Goal: Information Seeking & Learning: Learn about a topic

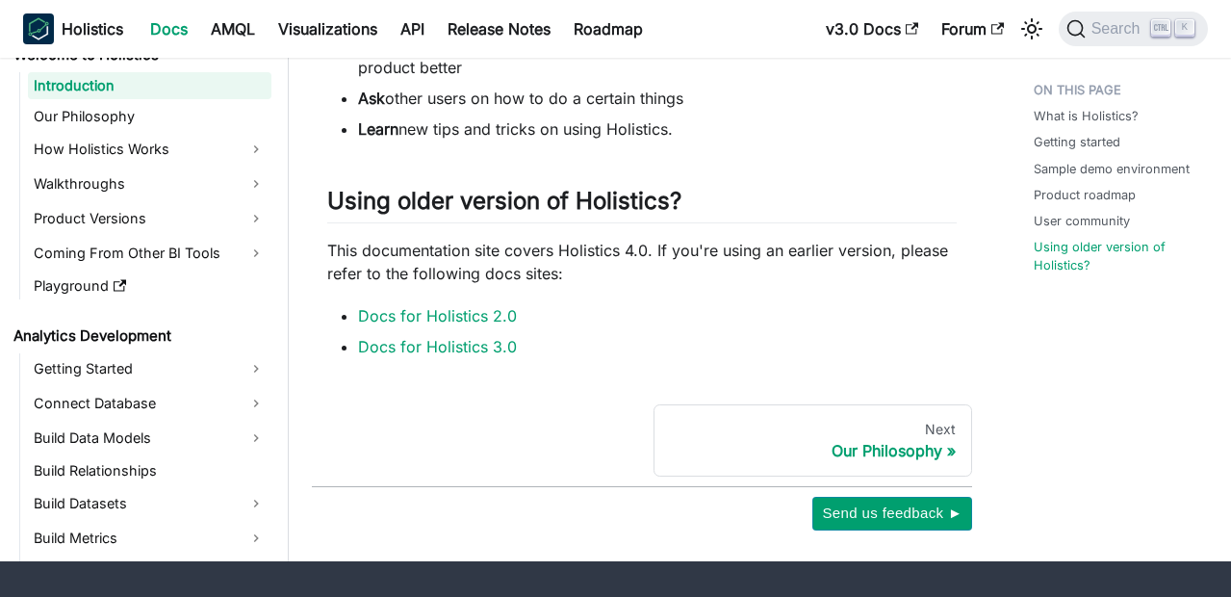
scroll to position [1533, 0]
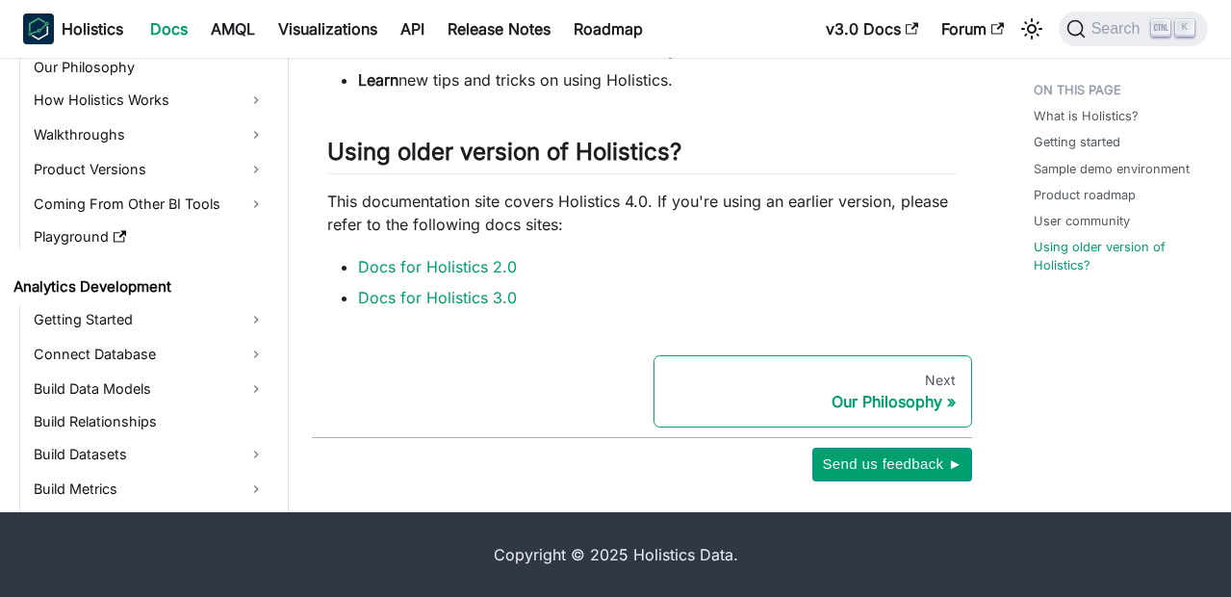
click at [909, 401] on div "Our Philosophy" at bounding box center [813, 401] width 286 height 19
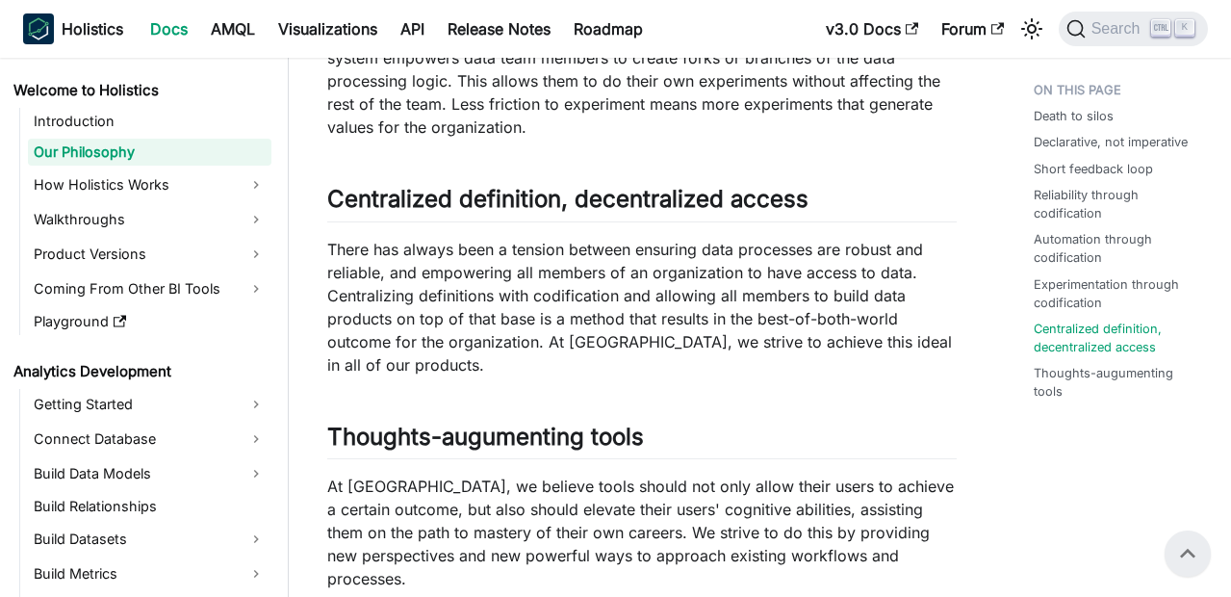
scroll to position [2001, 0]
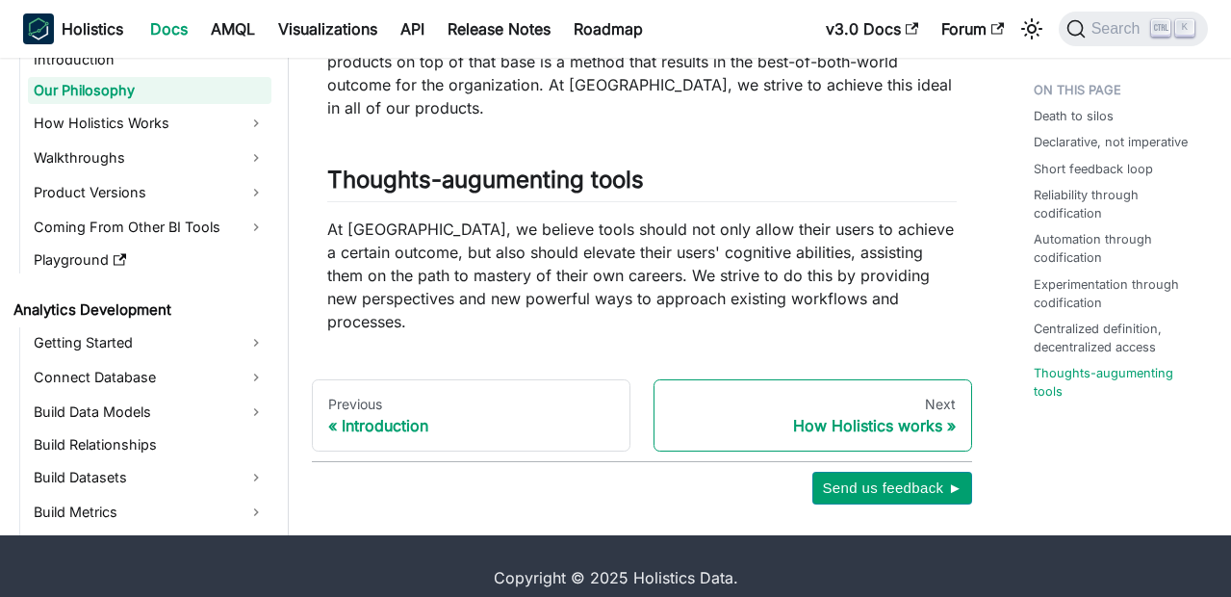
click at [911, 396] on div "Next" at bounding box center [813, 404] width 286 height 17
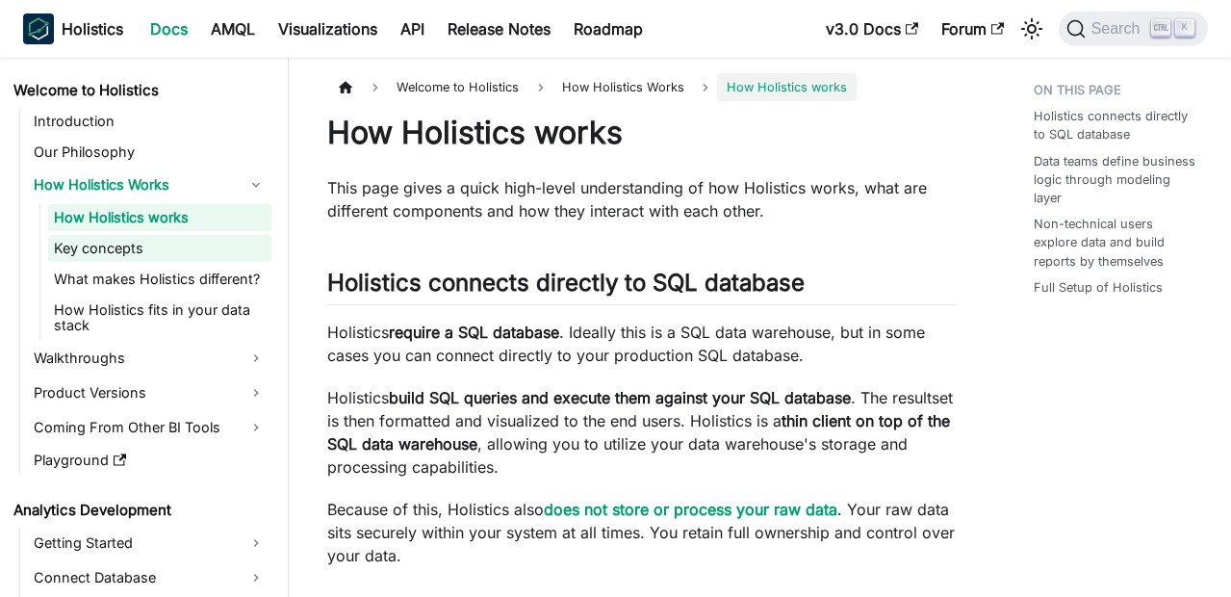
click at [145, 252] on link "Key concepts" at bounding box center [159, 248] width 223 height 27
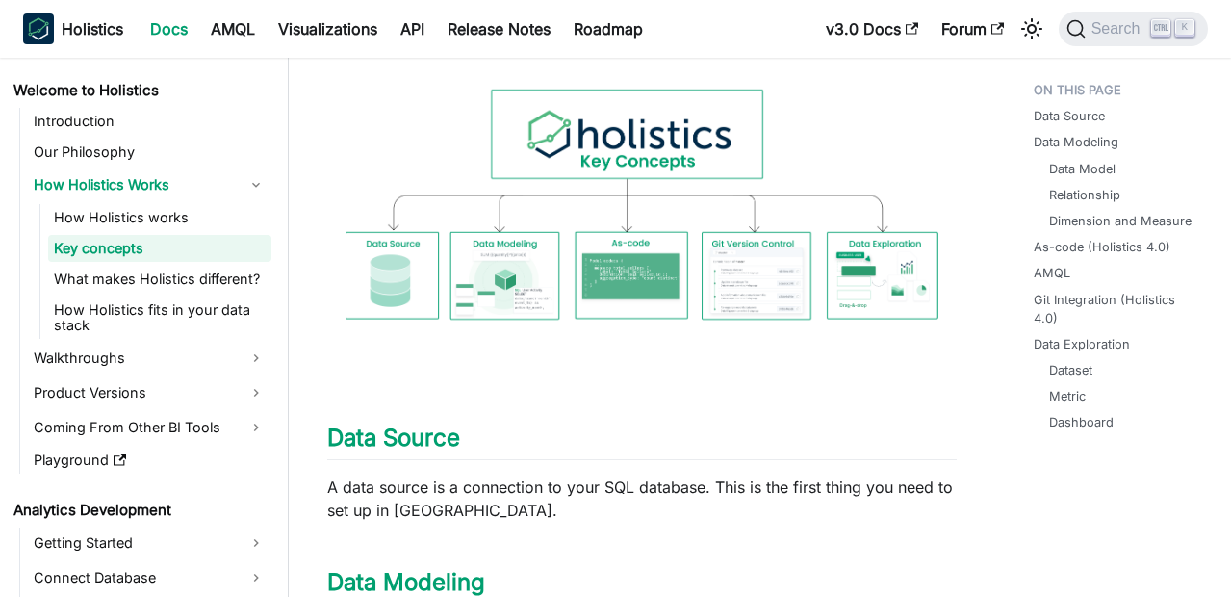
scroll to position [194, 0]
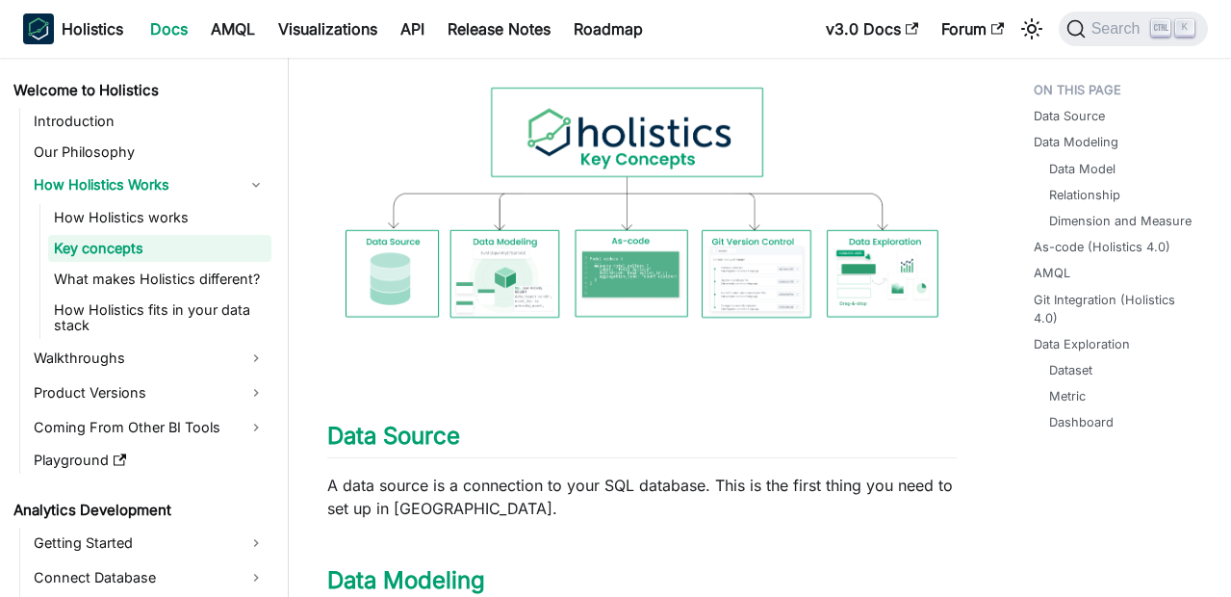
click at [661, 189] on img at bounding box center [641, 208] width 629 height 322
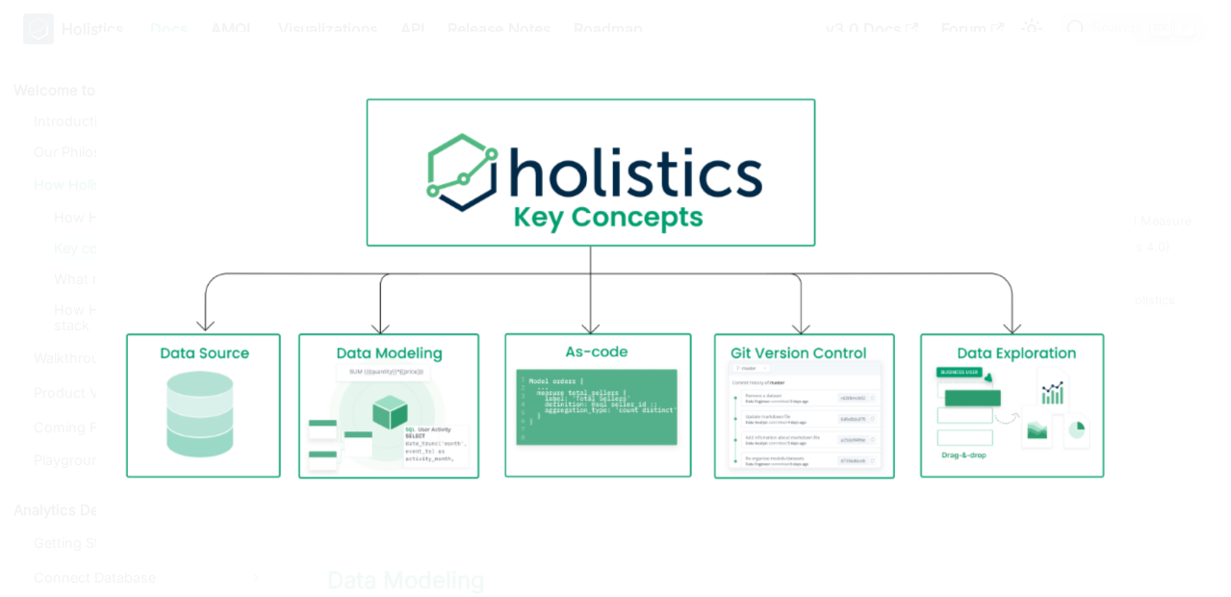
click at [730, 289] on img at bounding box center [616, 299] width 1040 height 532
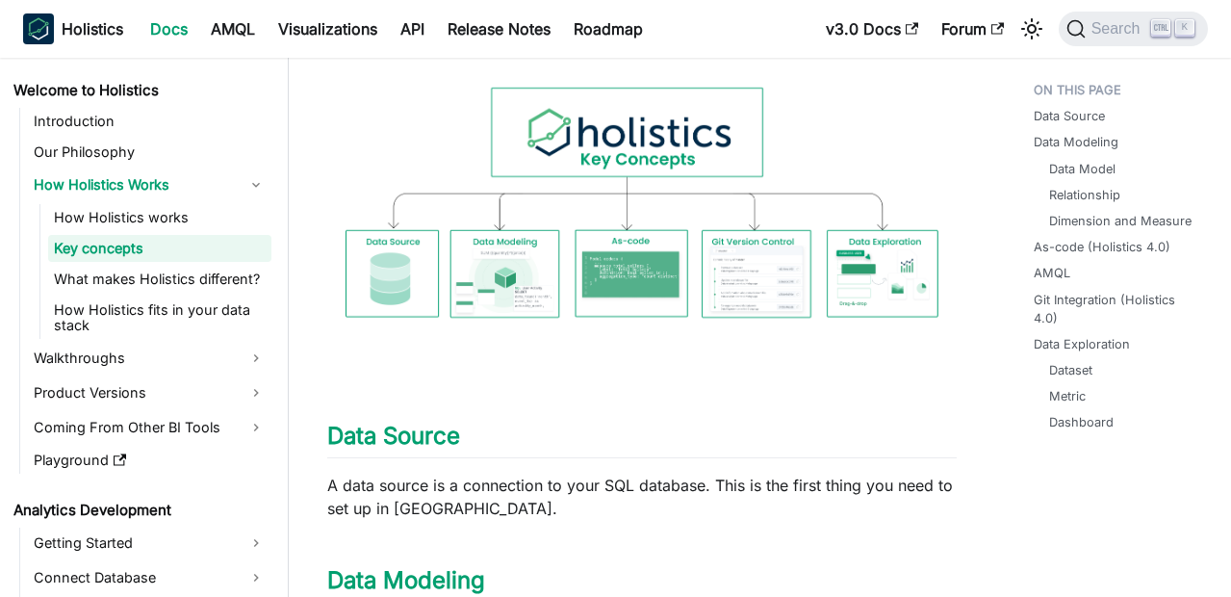
click at [730, 289] on img at bounding box center [641, 208] width 629 height 322
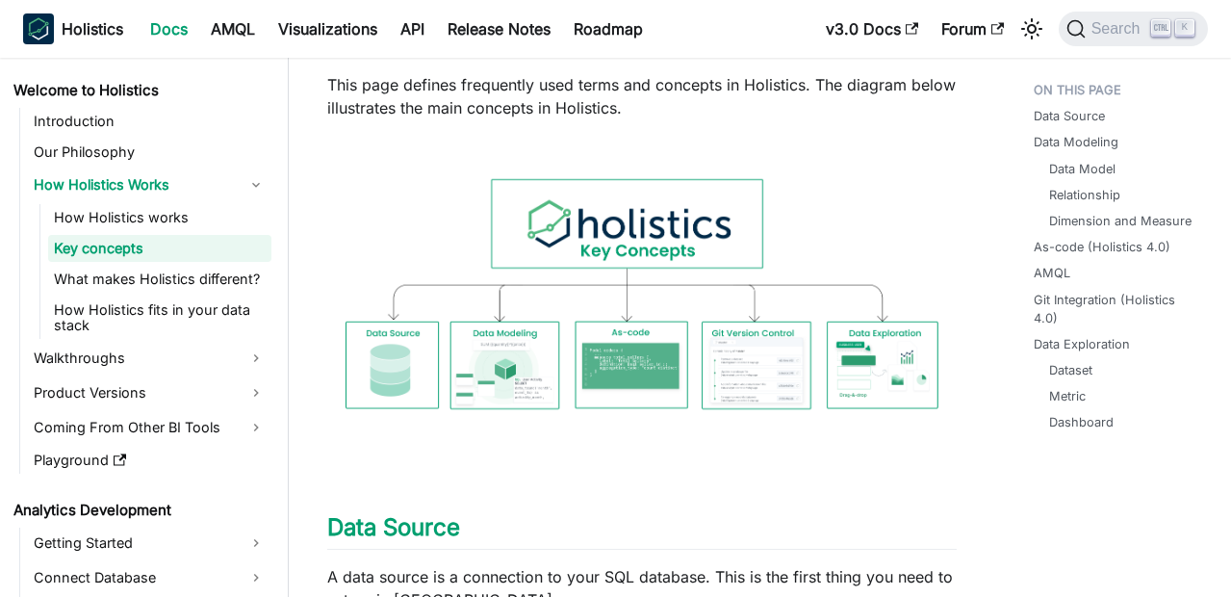
scroll to position [0, 0]
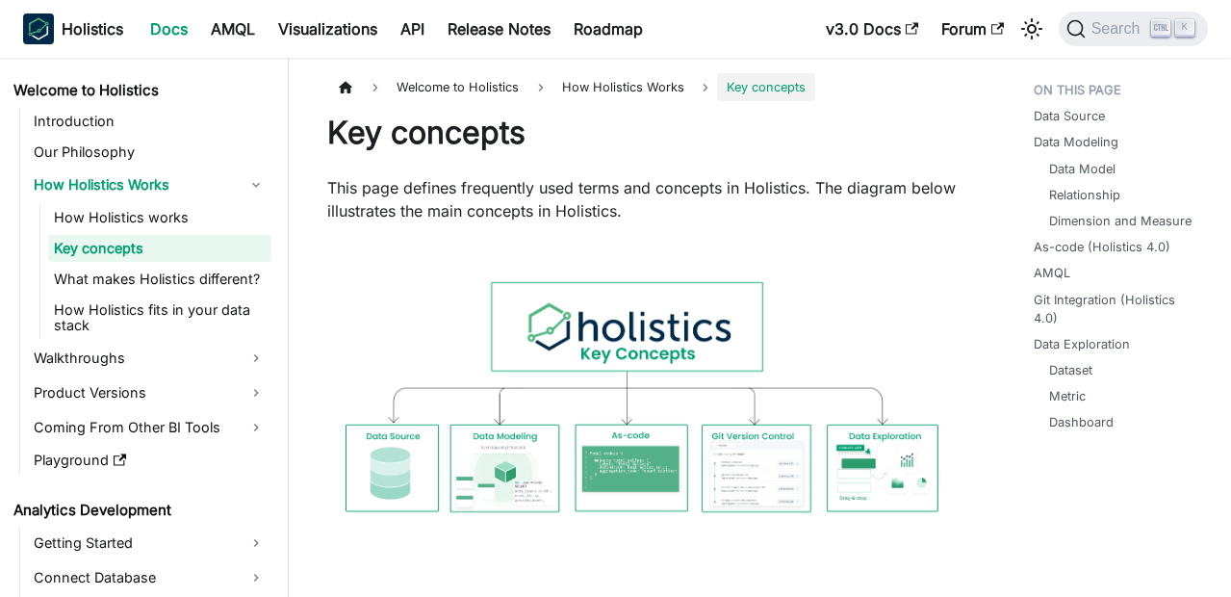
click at [730, 289] on img at bounding box center [641, 403] width 629 height 322
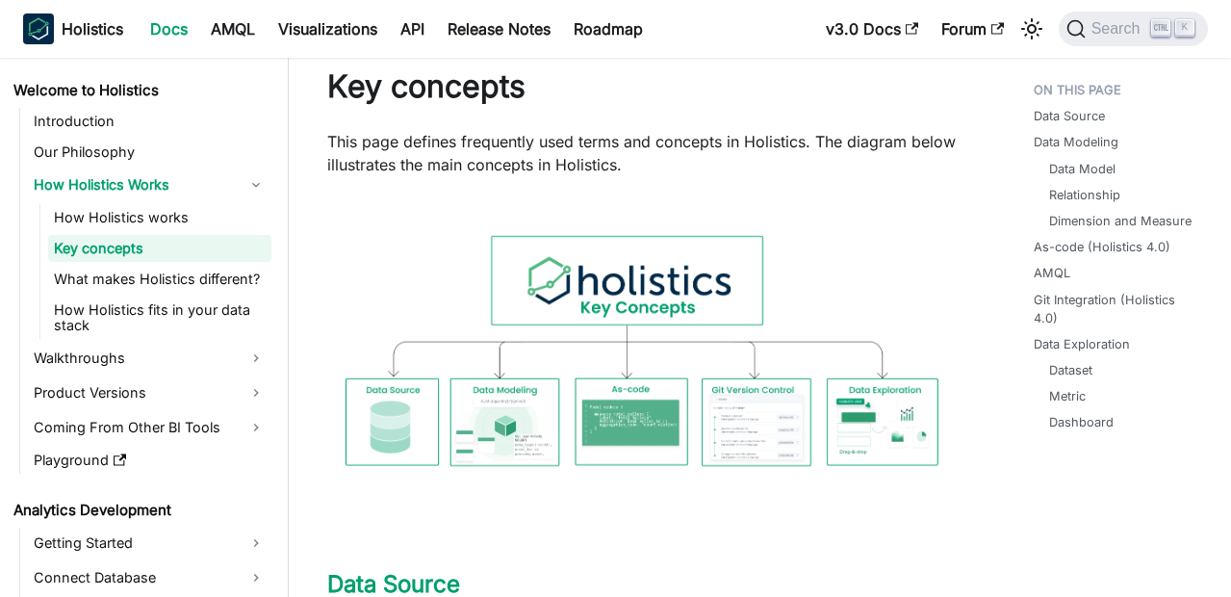
scroll to position [48, 0]
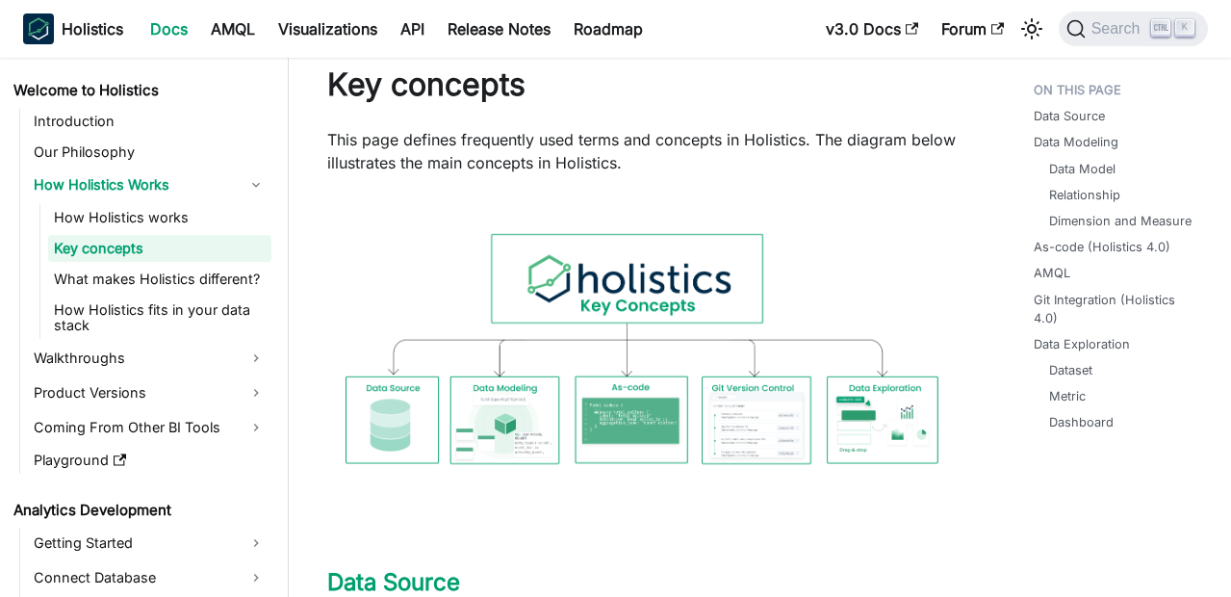
click at [730, 289] on img at bounding box center [641, 354] width 629 height 322
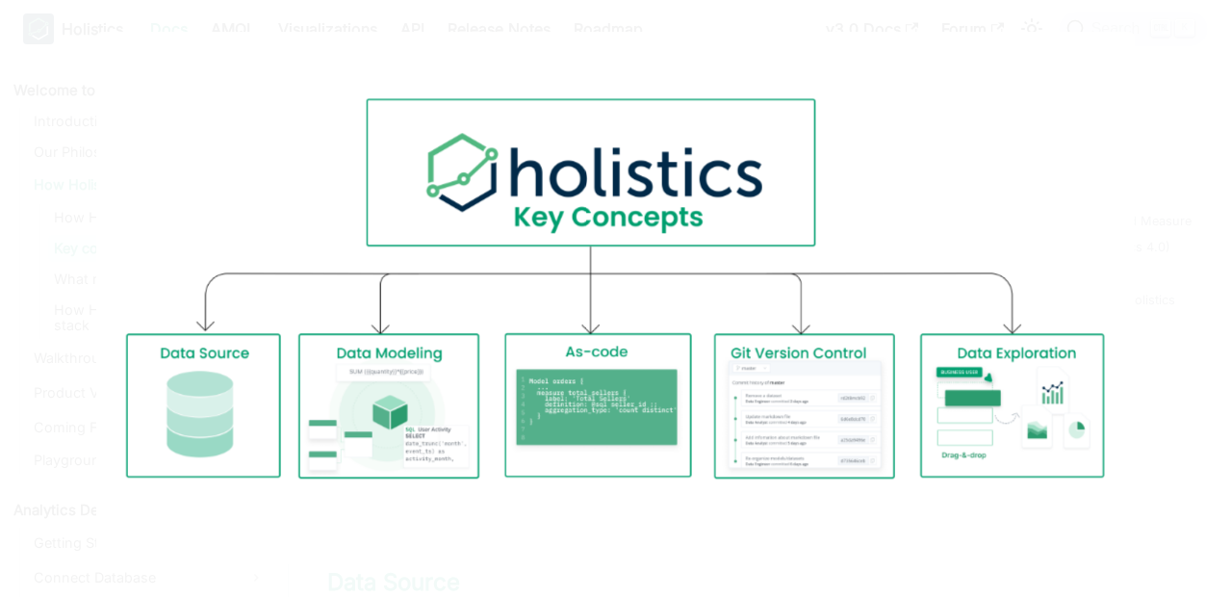
click at [730, 289] on img at bounding box center [616, 299] width 1040 height 532
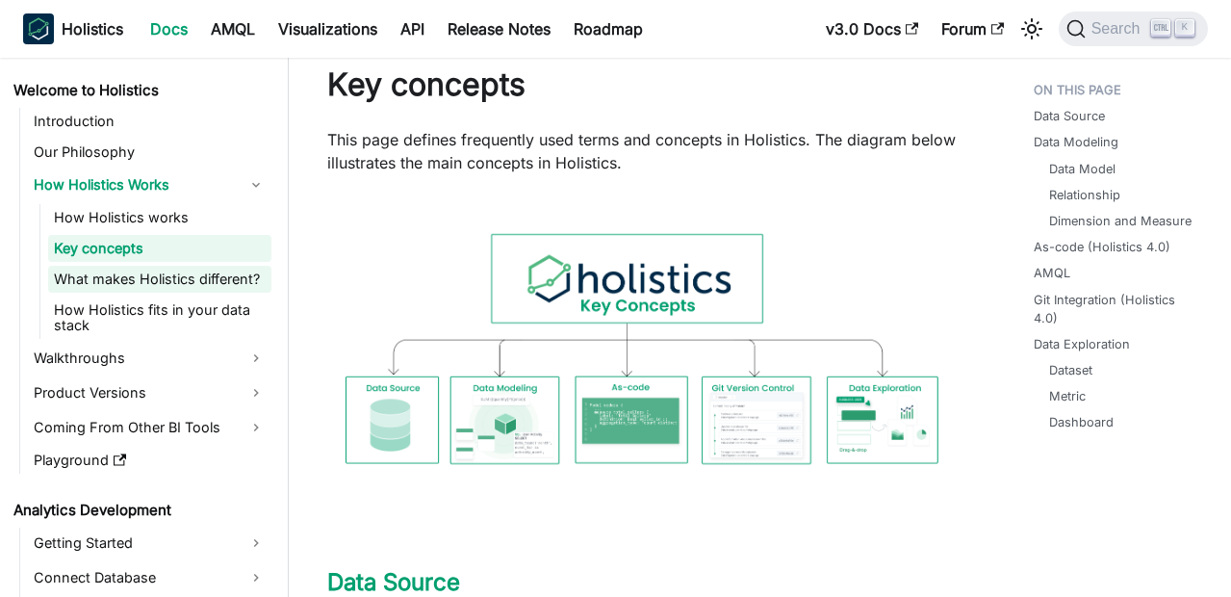
click at [142, 290] on link "What makes Holistics different?" at bounding box center [159, 279] width 223 height 27
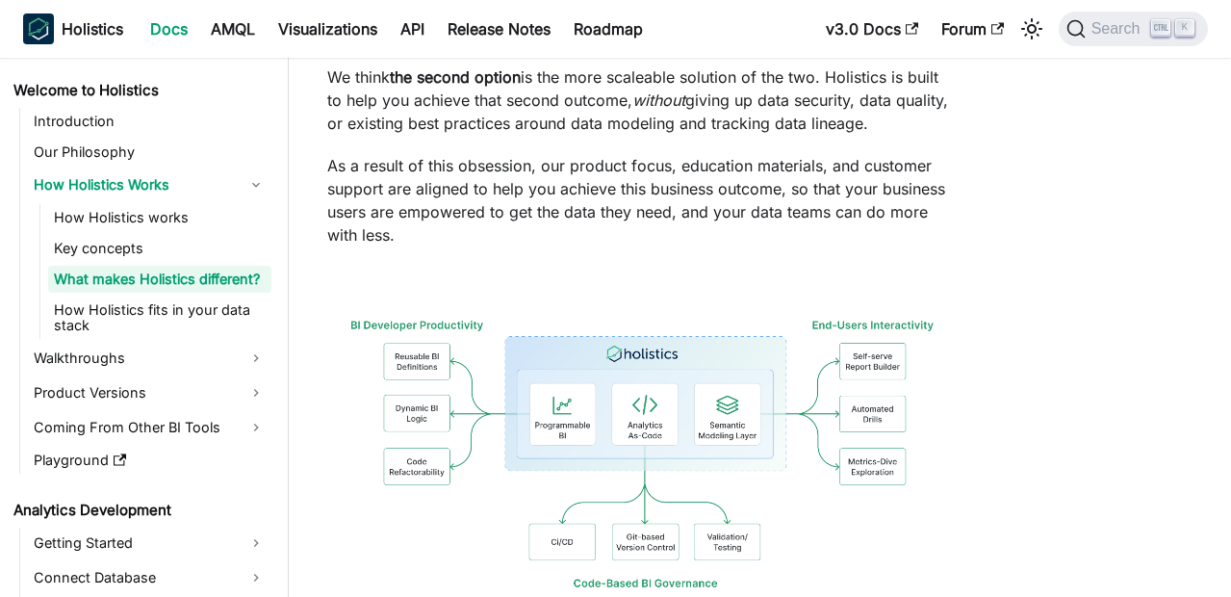
scroll to position [450, 0]
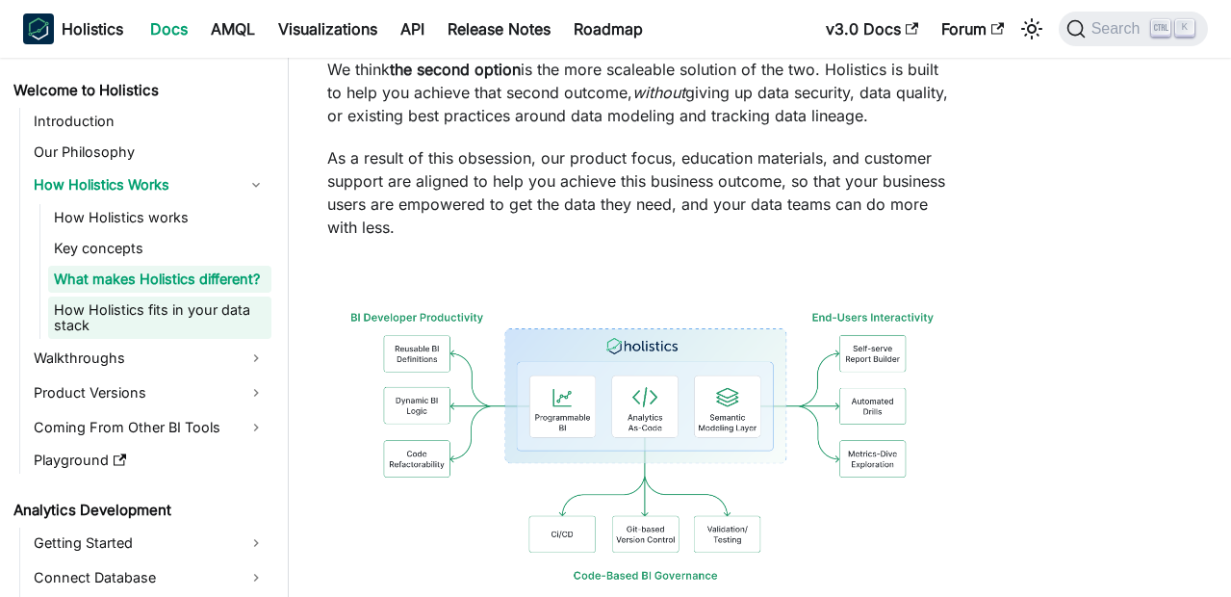
click at [138, 329] on link "How Holistics fits in your data stack" at bounding box center [159, 317] width 223 height 42
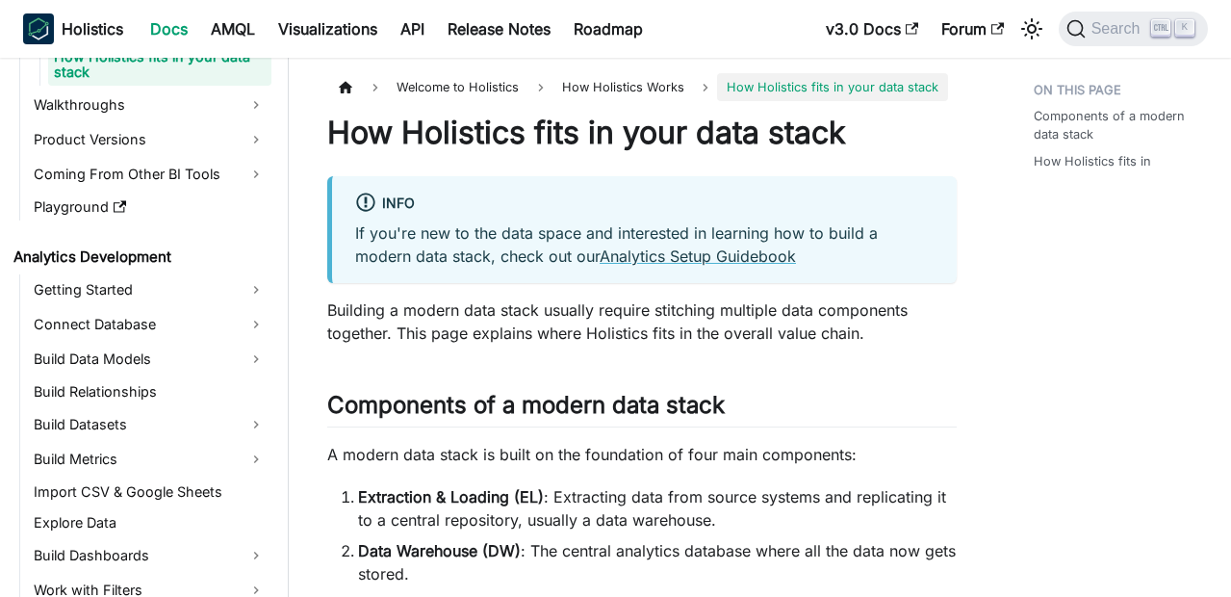
scroll to position [257, 0]
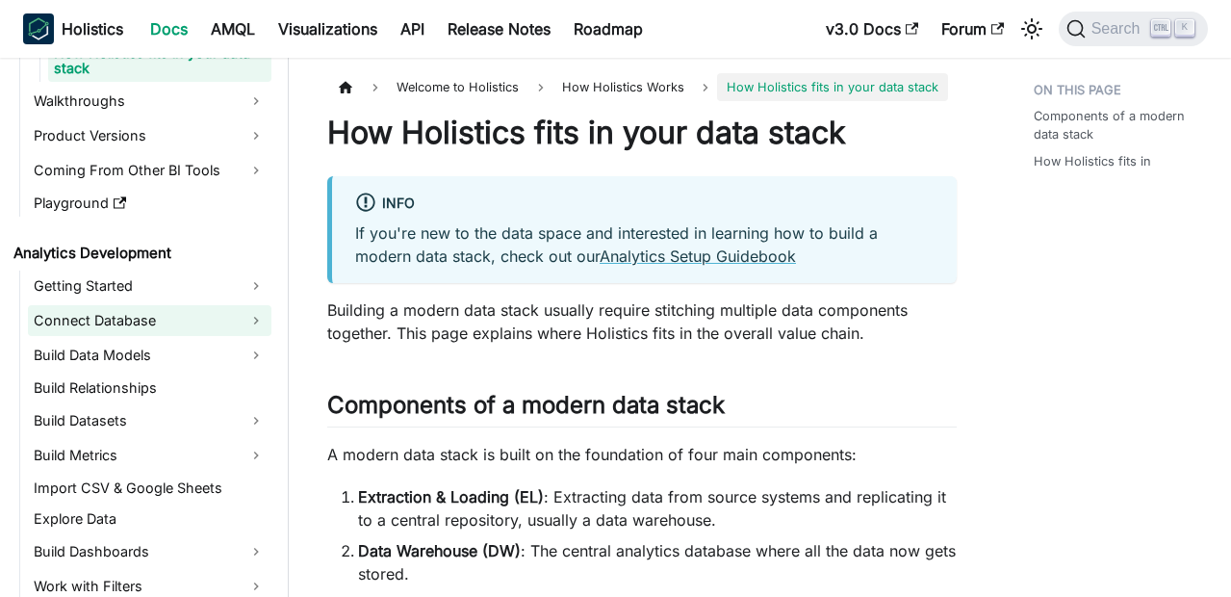
click at [116, 321] on link "Connect Database" at bounding box center [150, 320] width 244 height 31
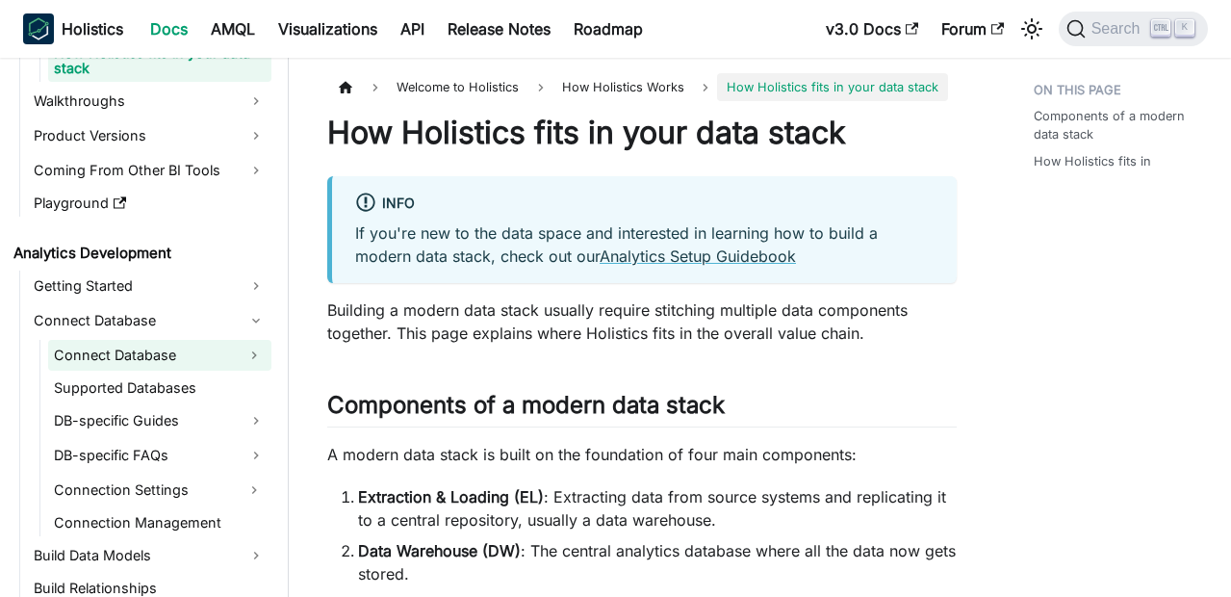
click at [150, 364] on link "Connect Database" at bounding box center [142, 355] width 189 height 31
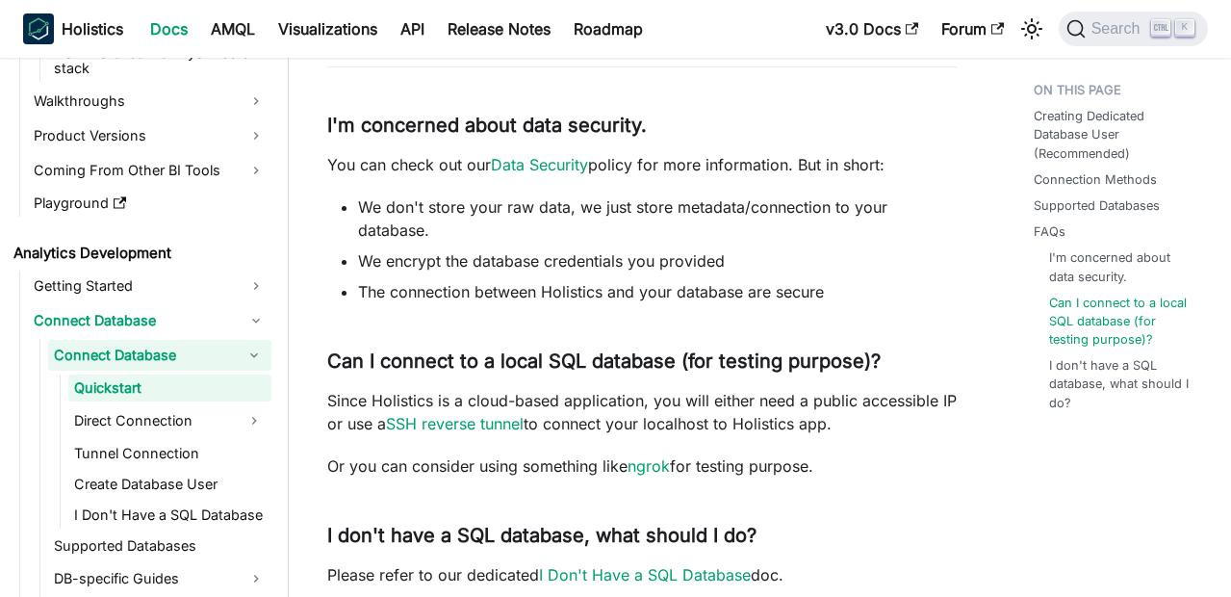
scroll to position [1675, 0]
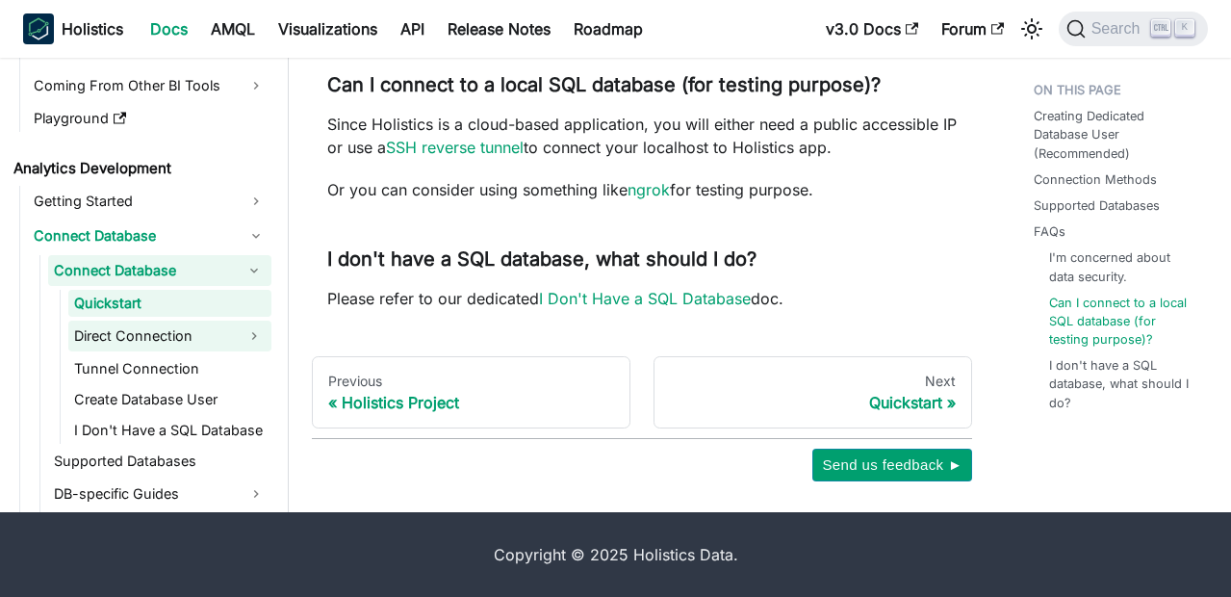
click at [130, 335] on link "Direct Connection" at bounding box center [152, 336] width 168 height 31
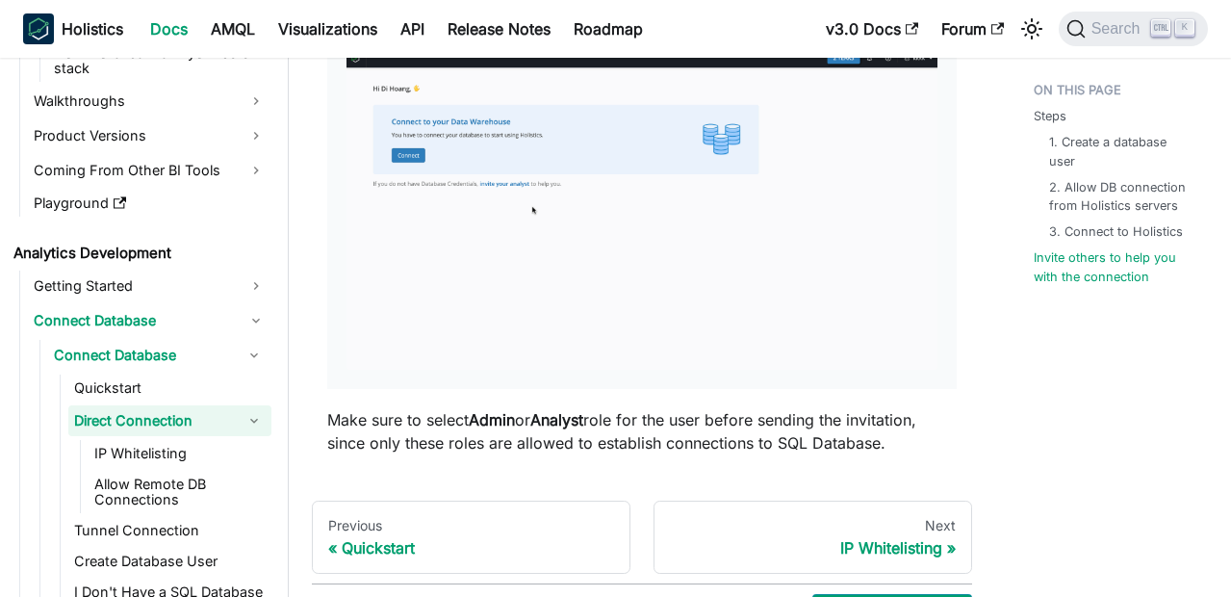
scroll to position [2525, 0]
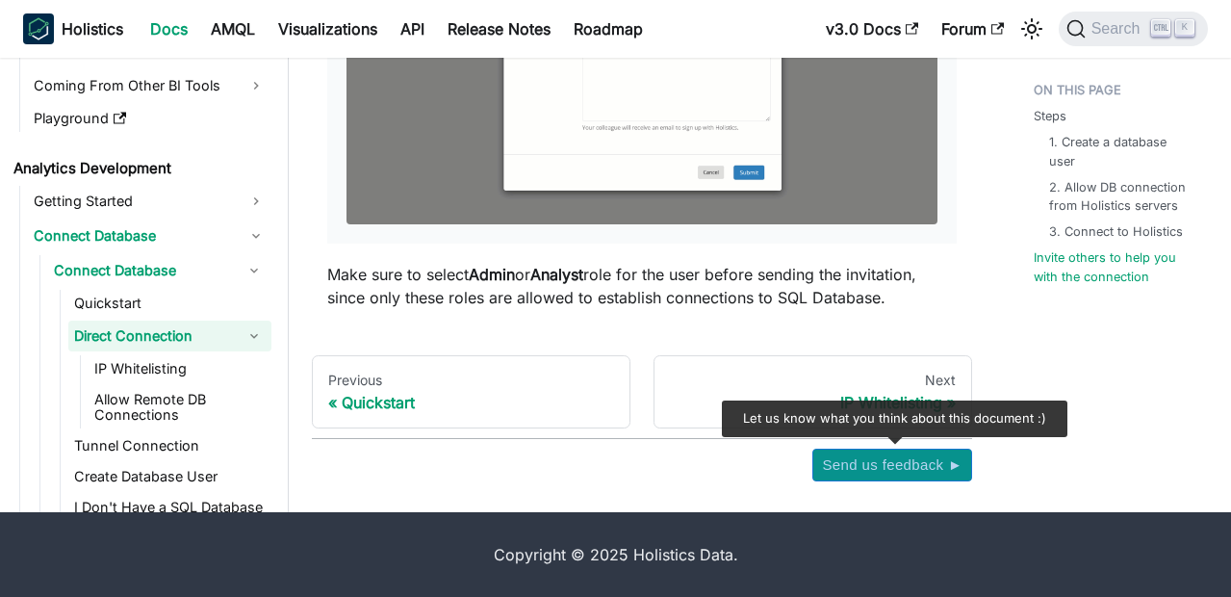
click at [929, 457] on span "Send us feedback ►" at bounding box center [892, 464] width 141 height 25
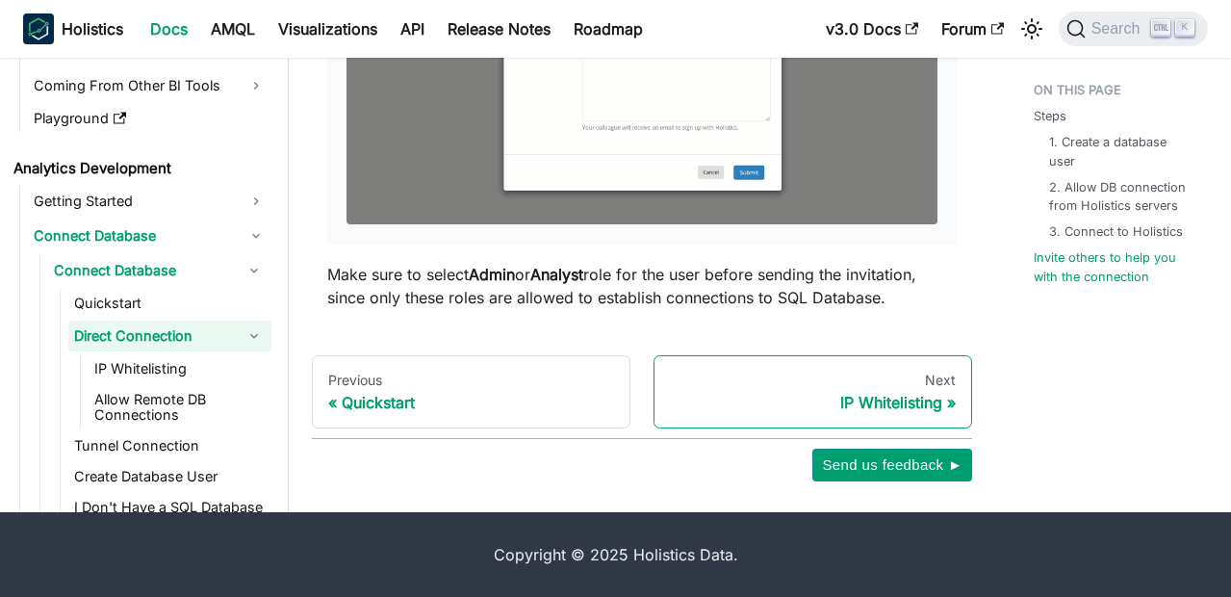
click at [937, 387] on div "Next" at bounding box center [813, 380] width 286 height 17
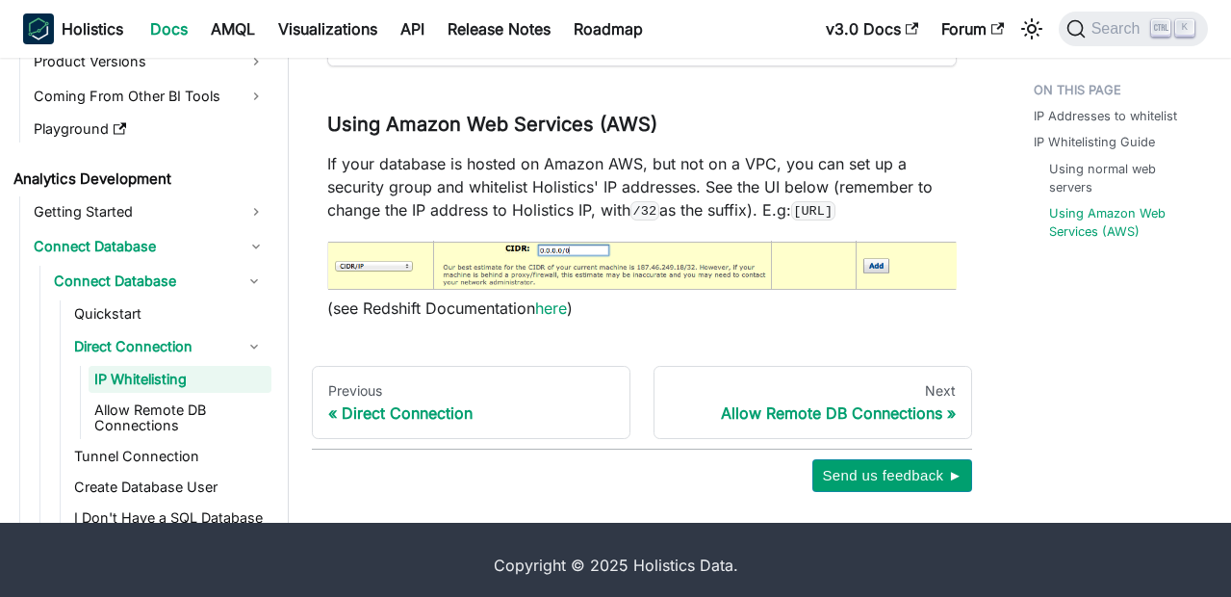
scroll to position [1737, 0]
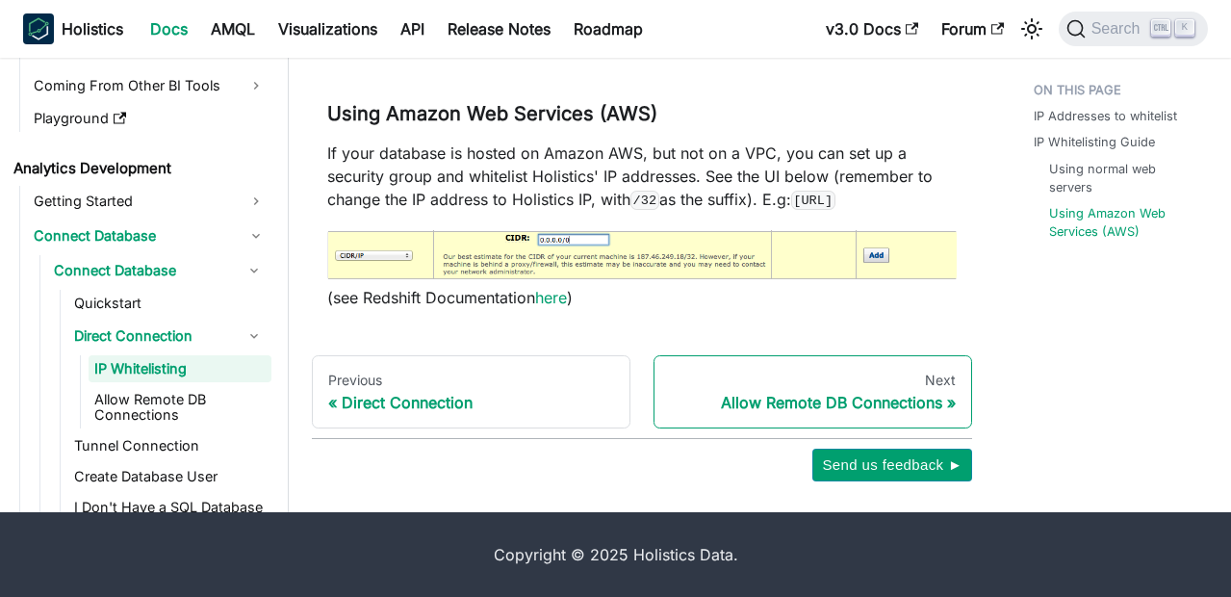
click at [951, 380] on div "Next" at bounding box center [813, 380] width 286 height 17
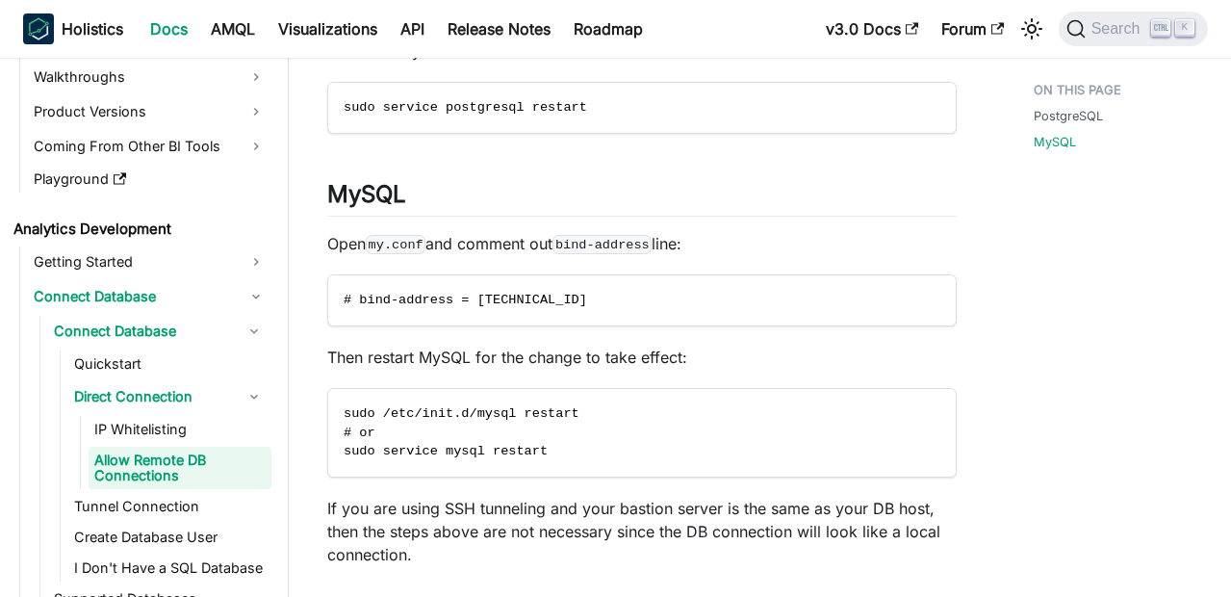
scroll to position [1180, 0]
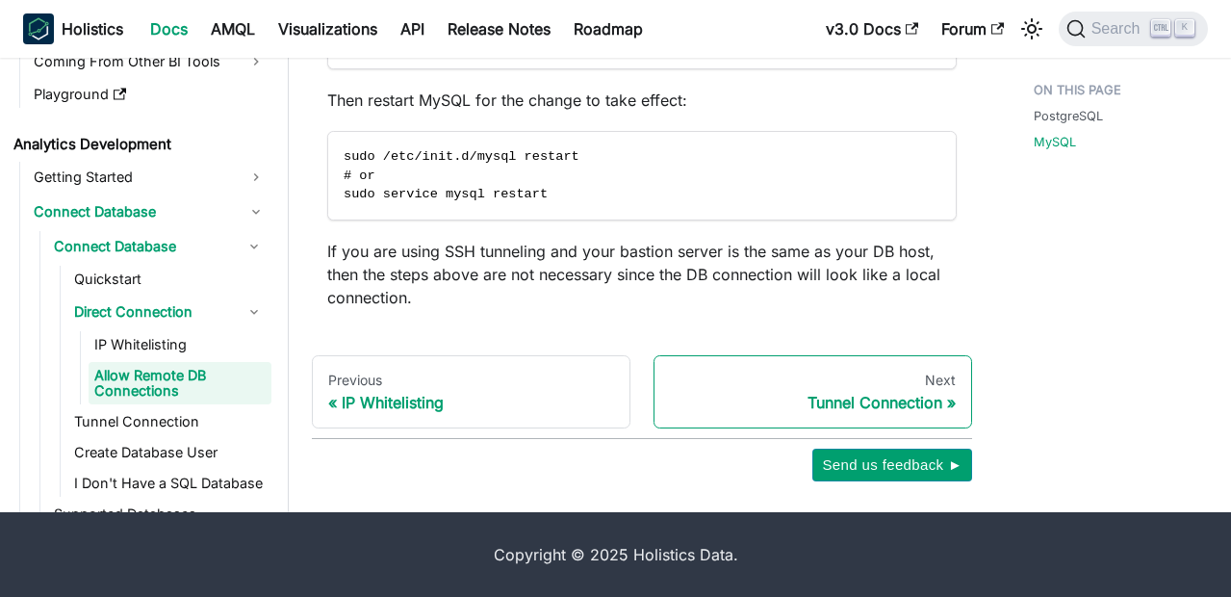
click at [941, 409] on div "Tunnel Connection" at bounding box center [813, 402] width 286 height 19
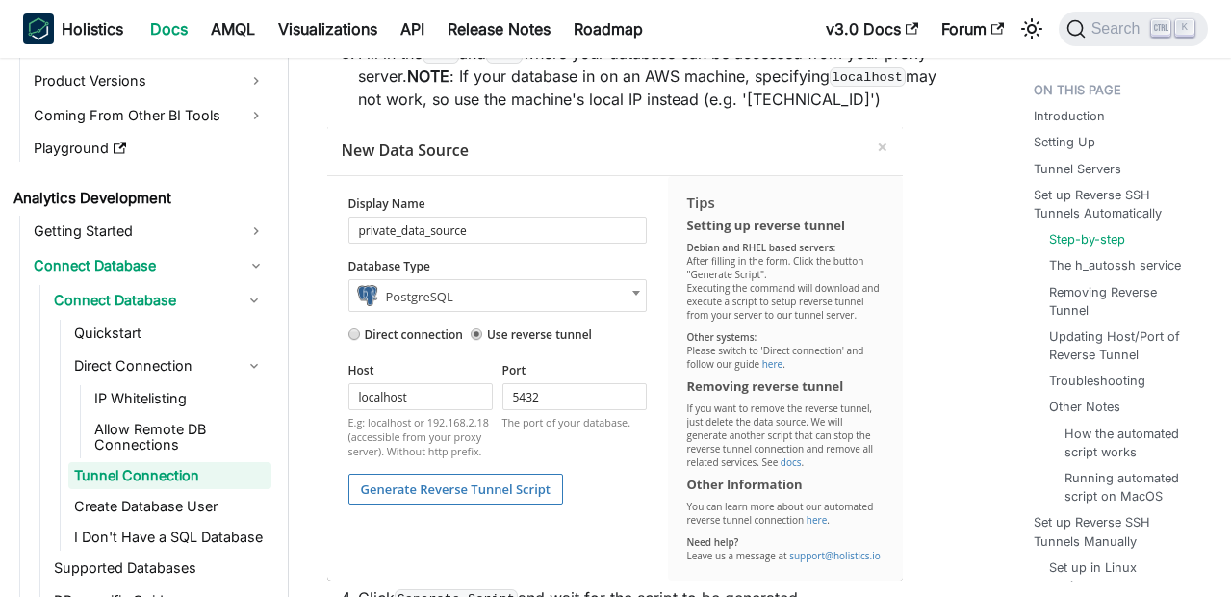
scroll to position [1587, 0]
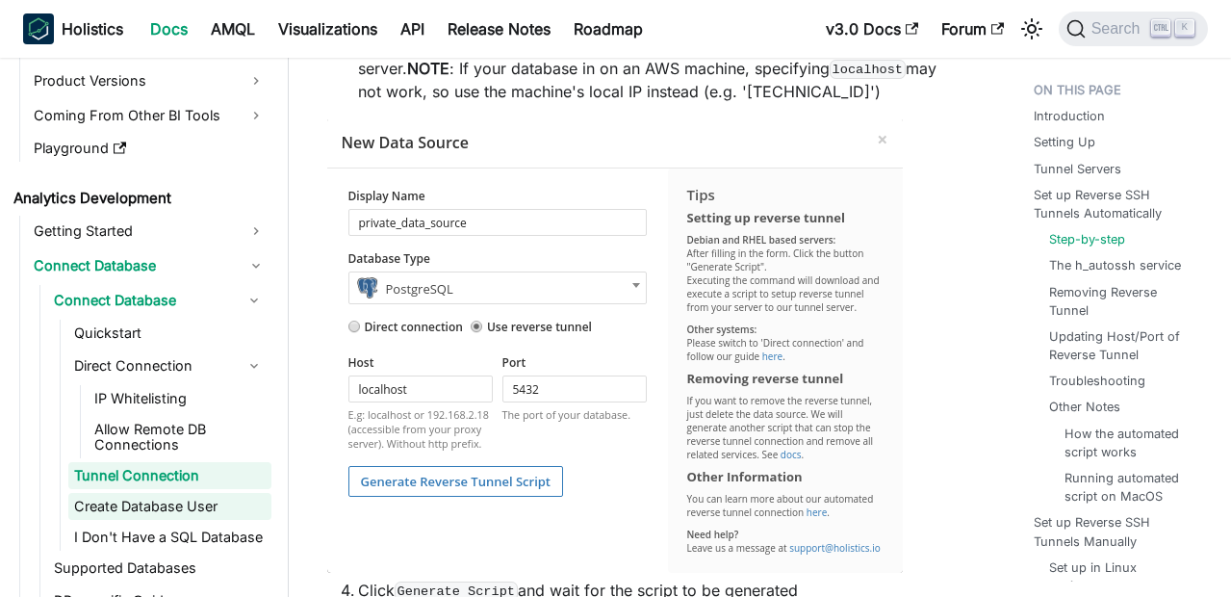
click at [167, 497] on link "Create Database User" at bounding box center [169, 506] width 203 height 27
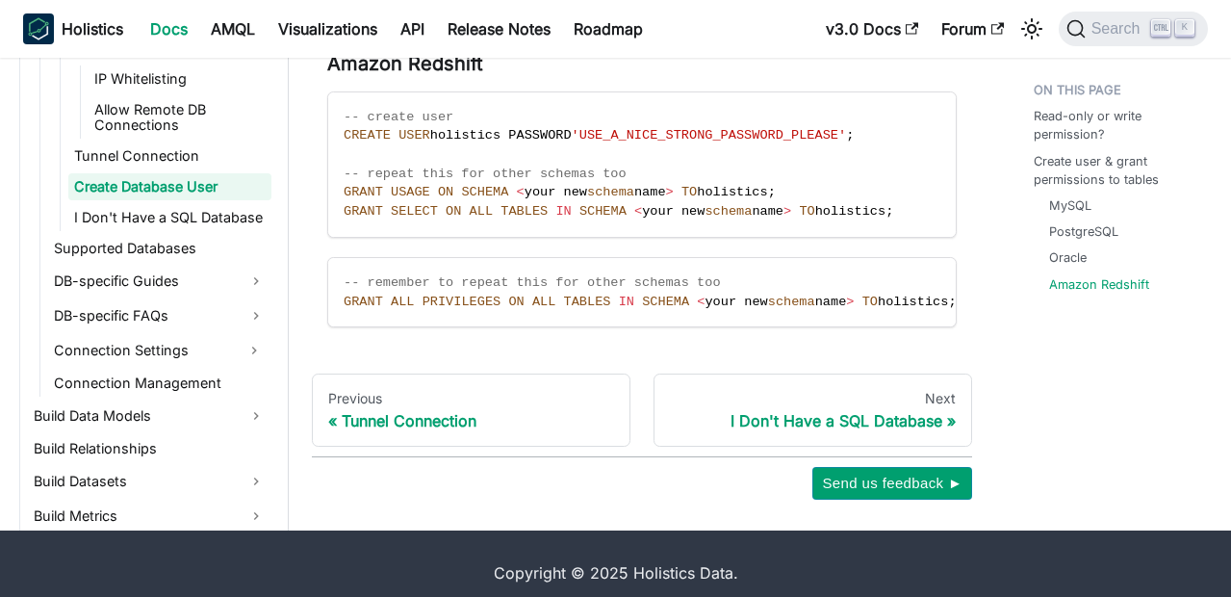
scroll to position [567, 0]
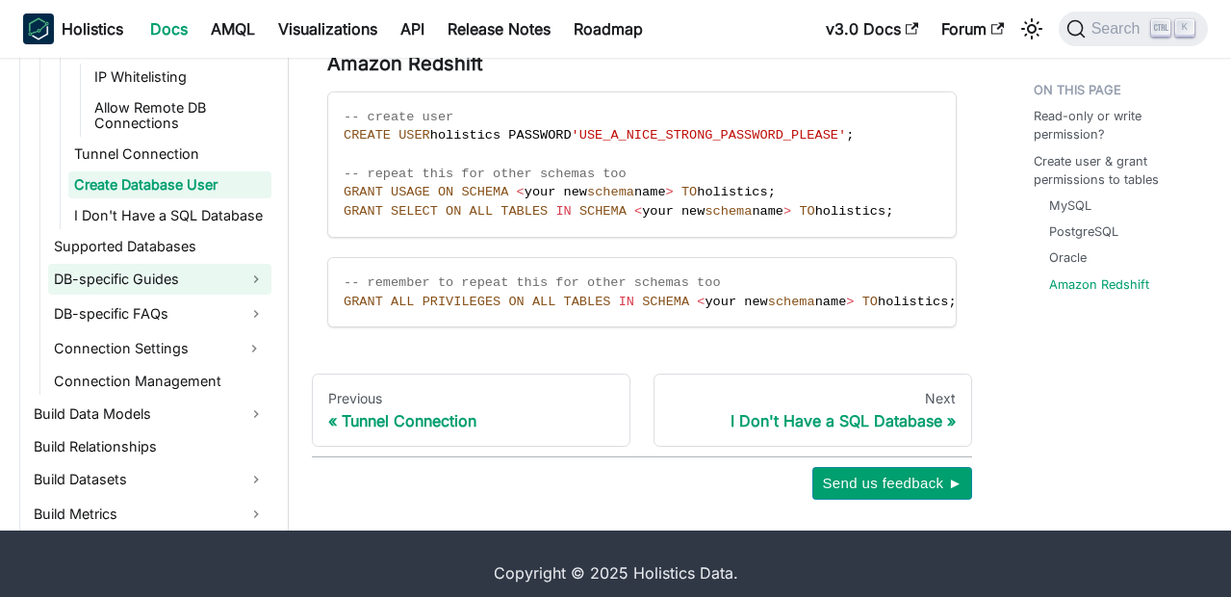
click at [161, 295] on link "DB-specific Guides" at bounding box center [159, 279] width 223 height 31
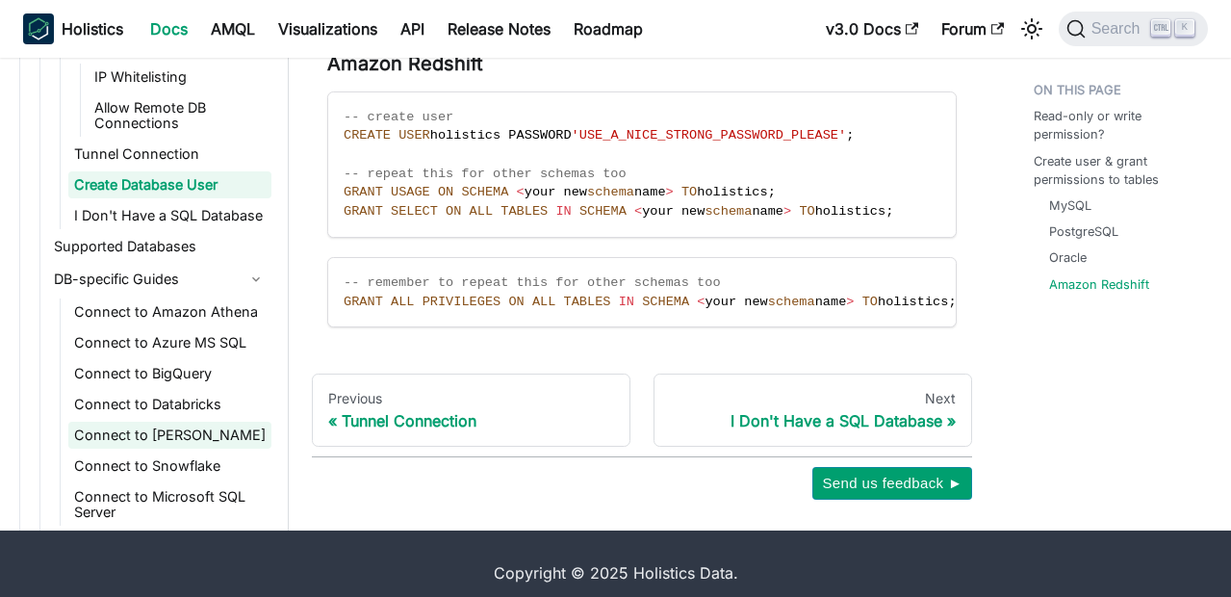
scroll to position [669, 0]
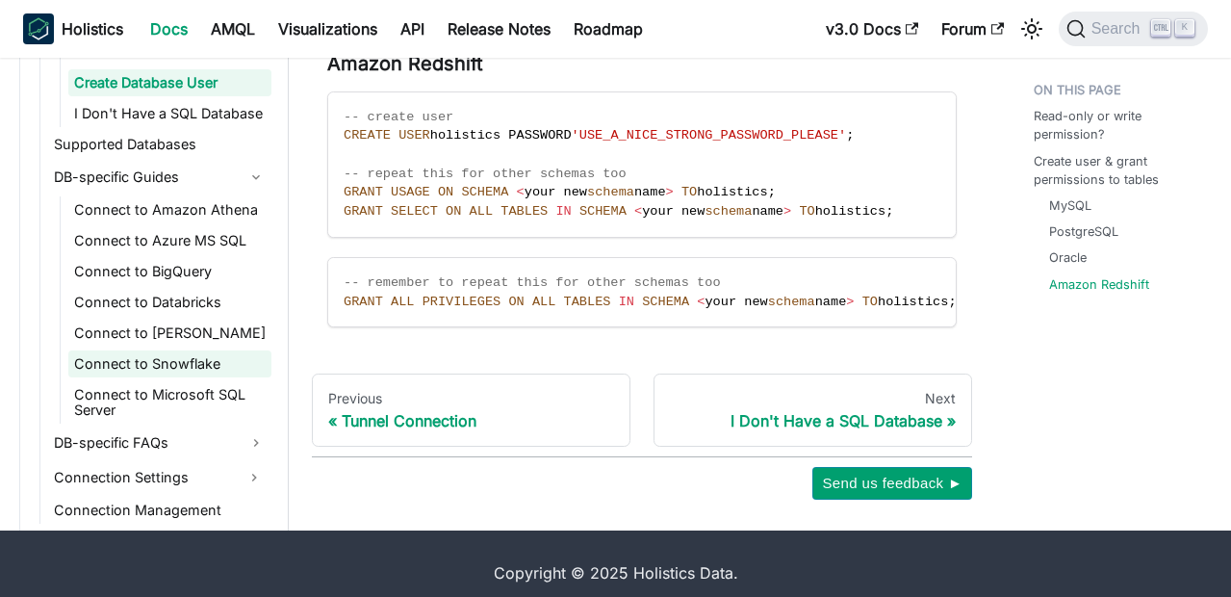
click at [204, 377] on link "Connect to Snowflake" at bounding box center [169, 363] width 203 height 27
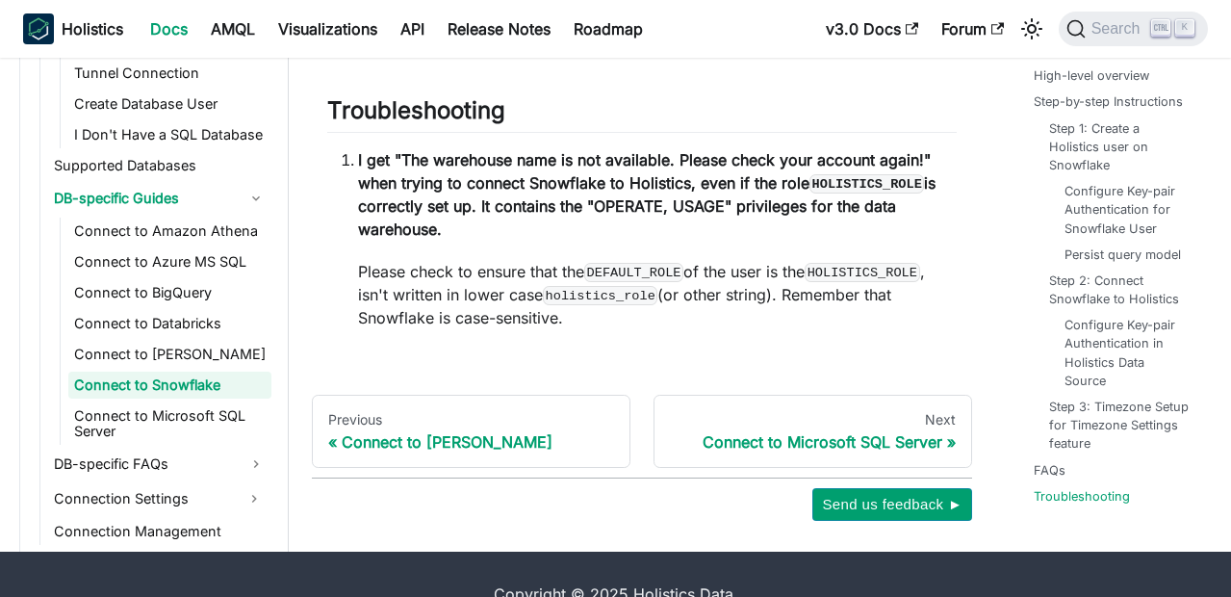
scroll to position [6849, 0]
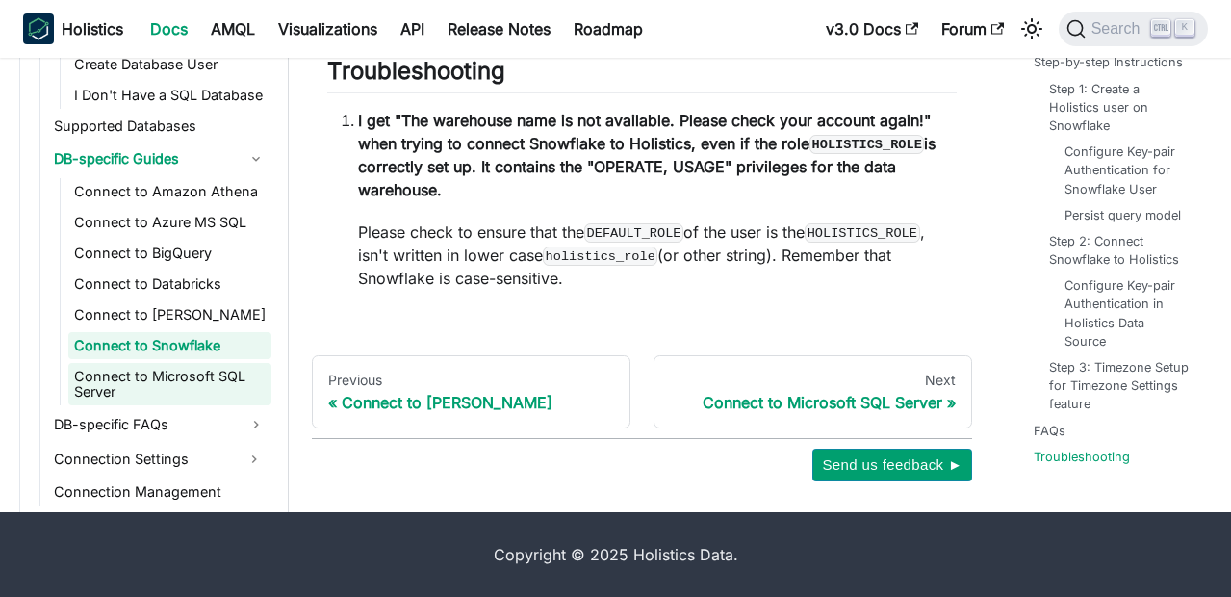
click at [171, 388] on link "Connect to Microsoft SQL Server" at bounding box center [169, 384] width 203 height 42
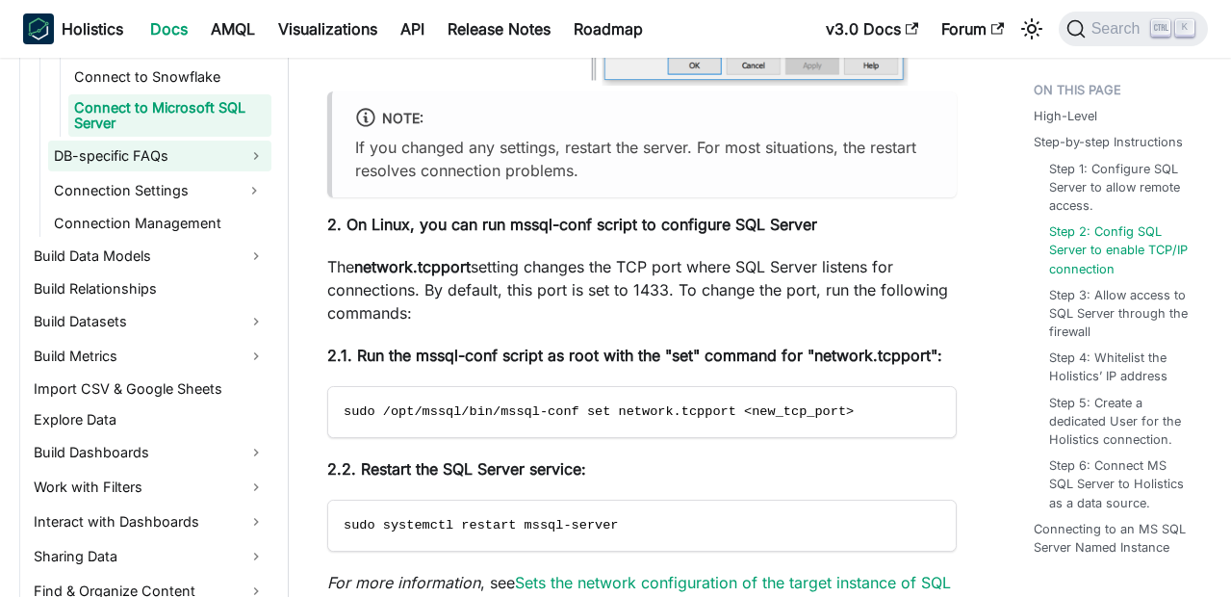
scroll to position [1024, 0]
click at [137, 159] on link "DB-specific FAQs" at bounding box center [159, 154] width 223 height 31
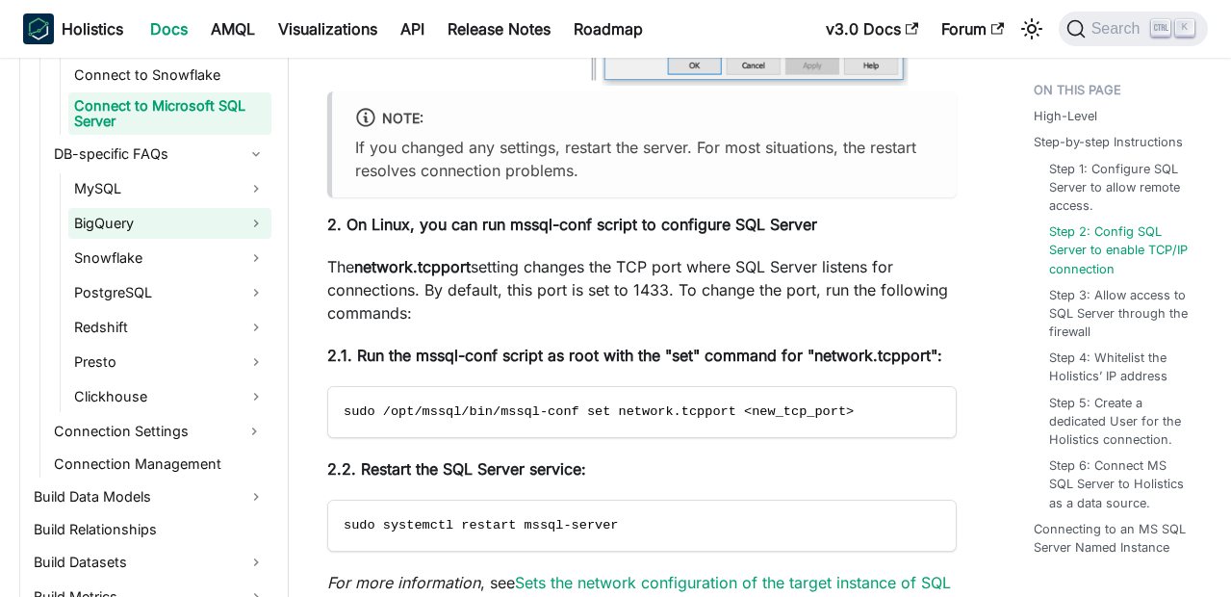
click at [105, 229] on link "BigQuery" at bounding box center [169, 223] width 203 height 31
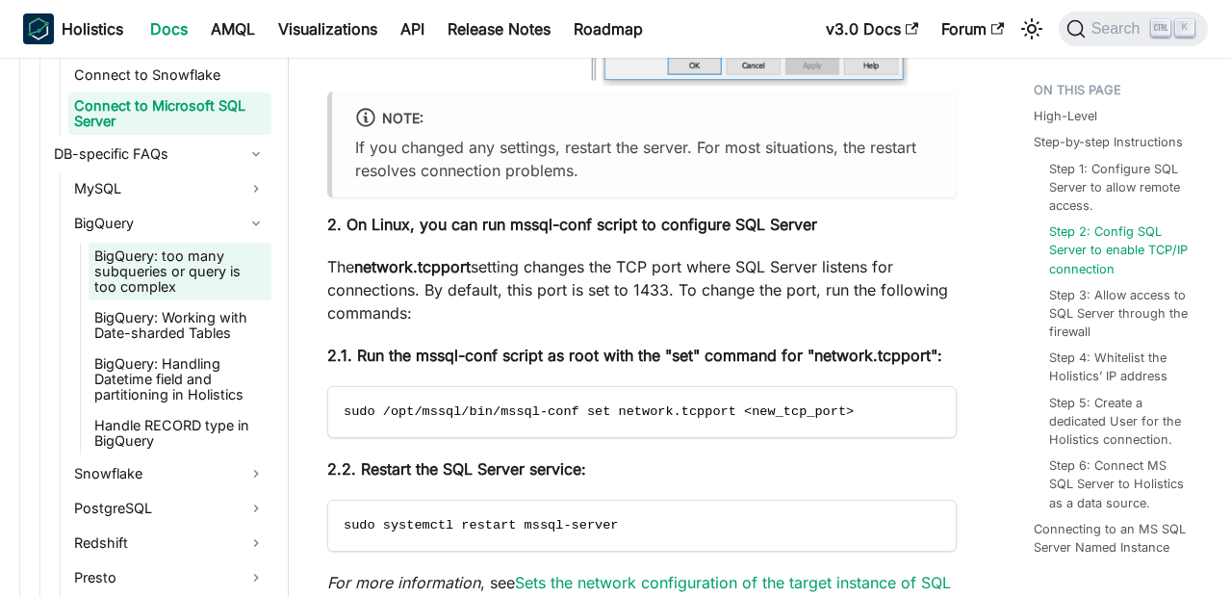
click at [153, 273] on link "BigQuery: too many subqueries or query is too complex" at bounding box center [180, 272] width 183 height 58
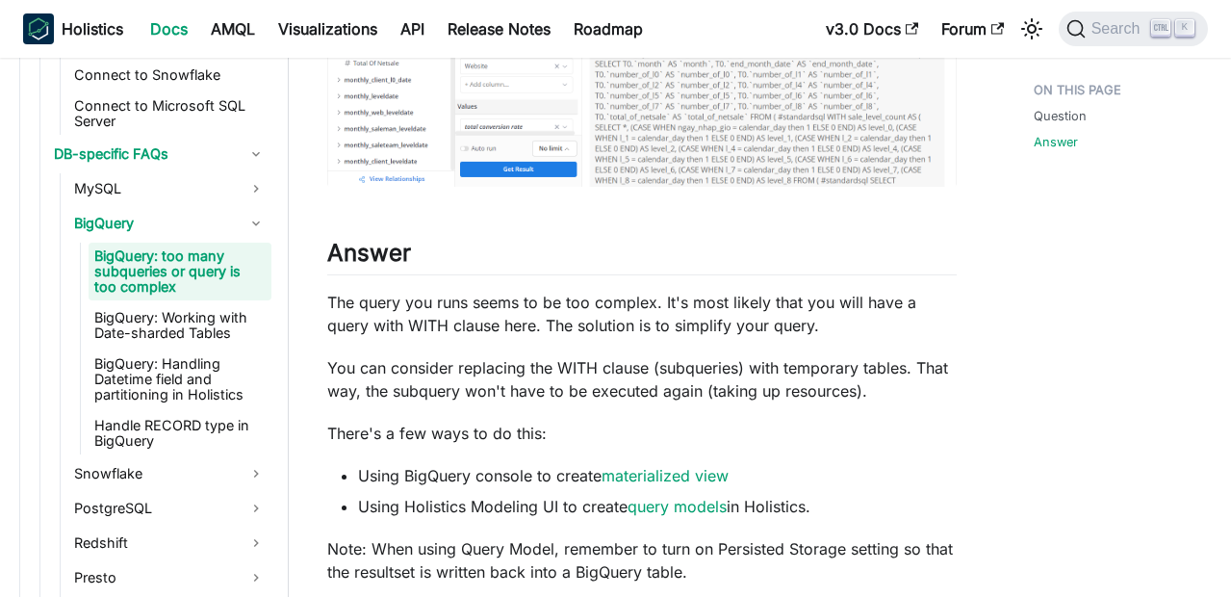
scroll to position [899, 0]
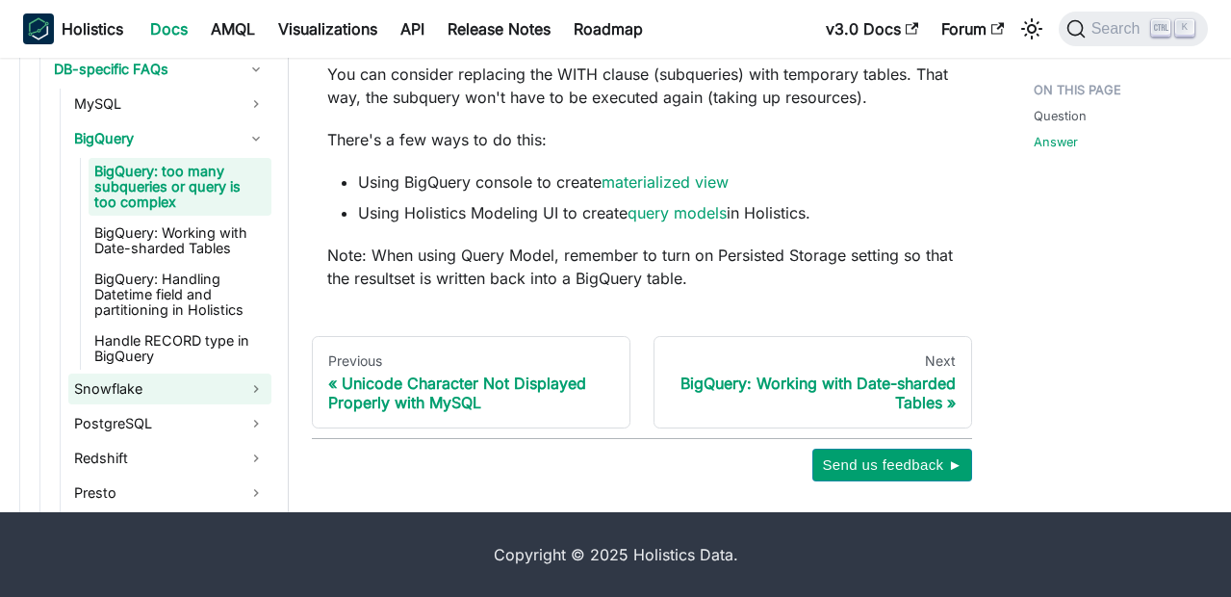
click at [133, 398] on link "Snowflake" at bounding box center [169, 388] width 203 height 31
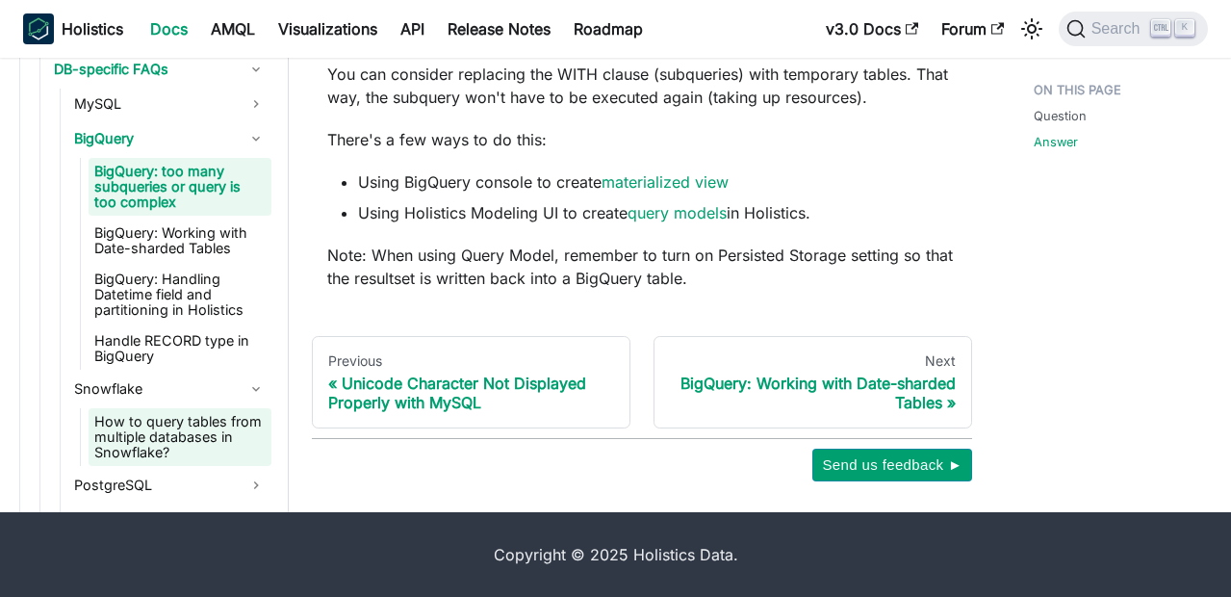
click at [162, 442] on link "How to query tables from multiple databases in Snowflake?" at bounding box center [180, 437] width 183 height 58
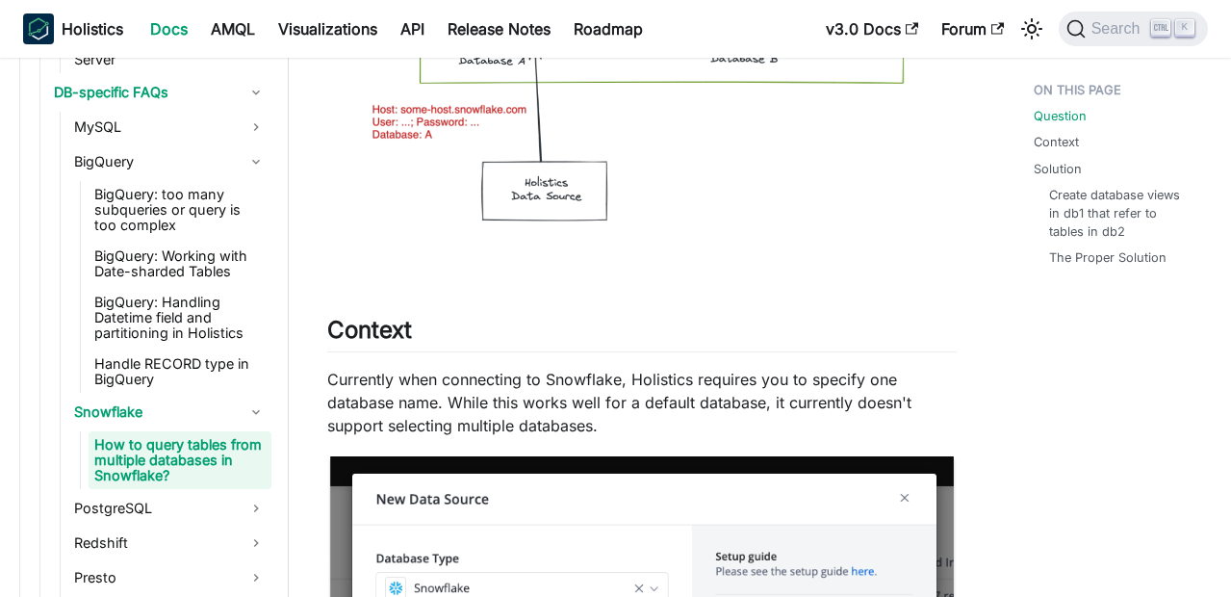
scroll to position [626, 0]
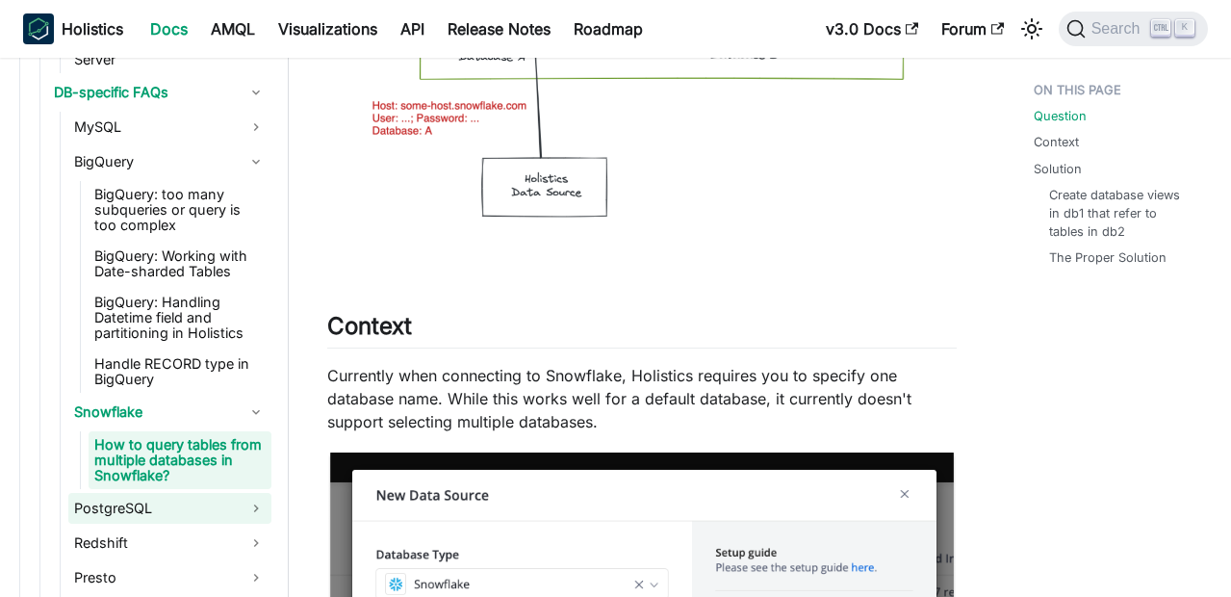
click at [105, 522] on link "PostgreSQL" at bounding box center [169, 508] width 203 height 31
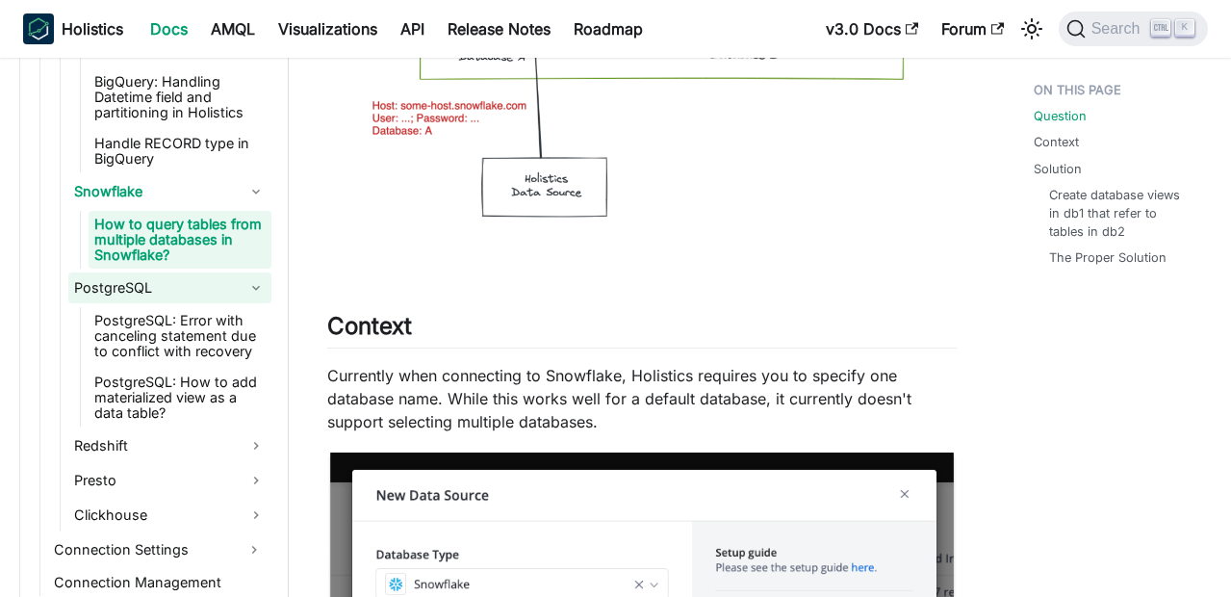
scroll to position [1308, 0]
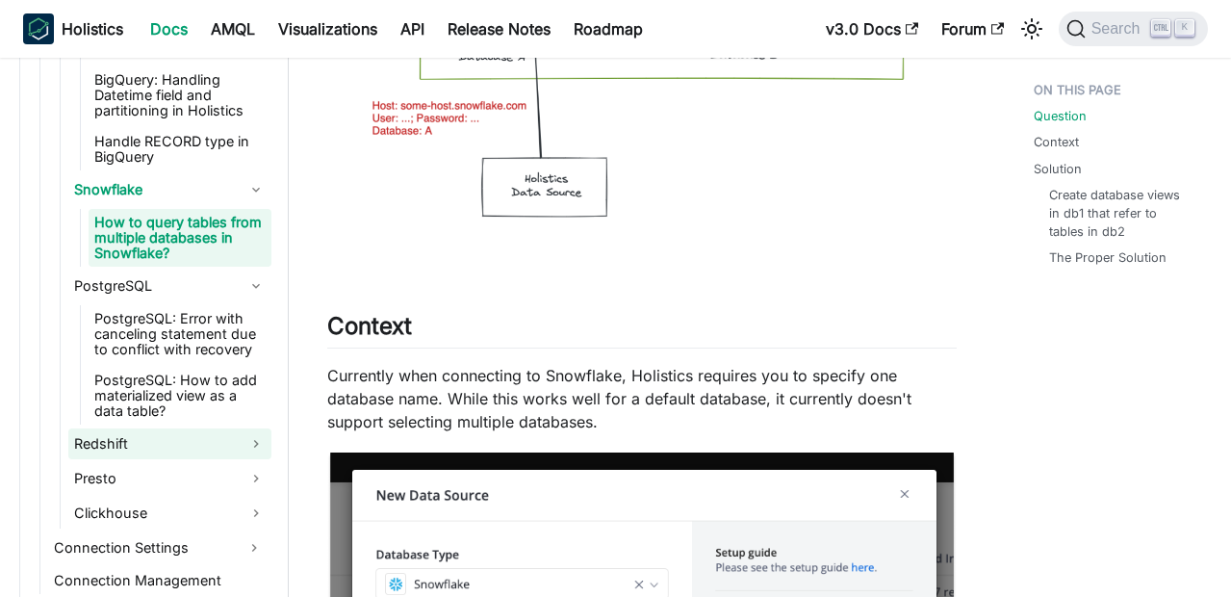
click at [117, 453] on link "Redshift" at bounding box center [169, 443] width 203 height 31
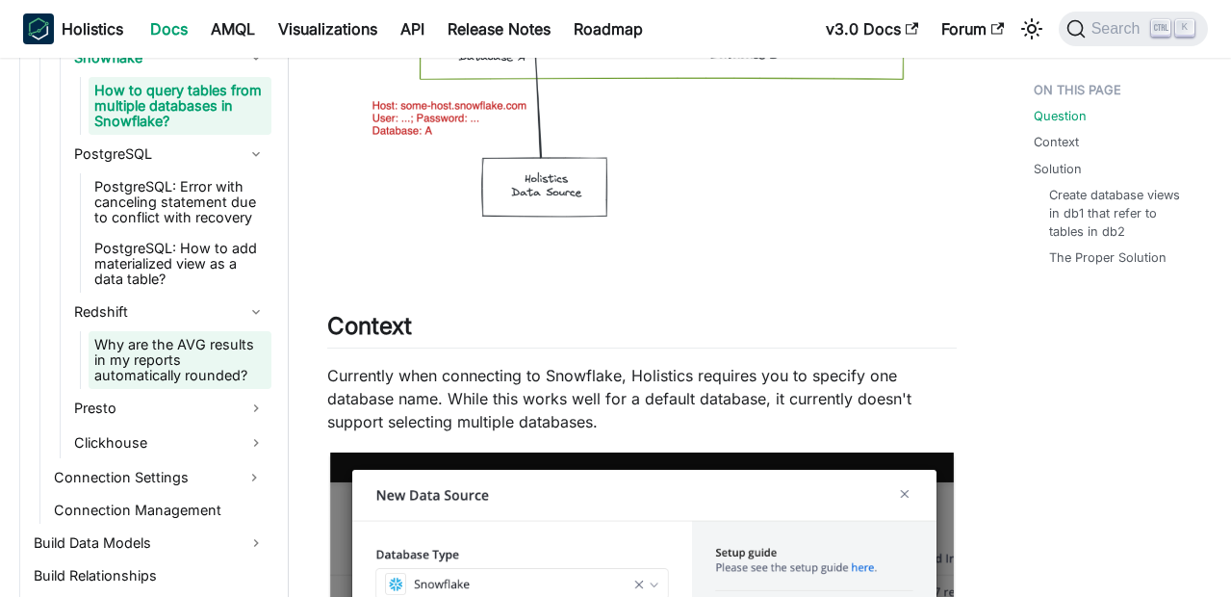
scroll to position [1478, 0]
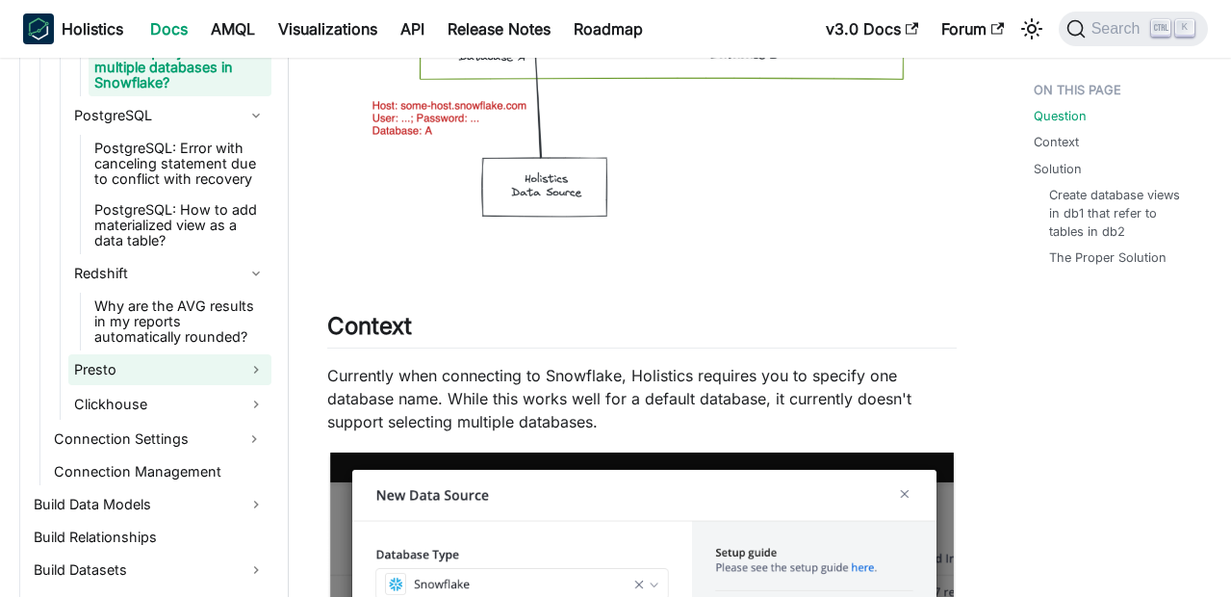
click at [127, 374] on link "Presto" at bounding box center [169, 369] width 203 height 31
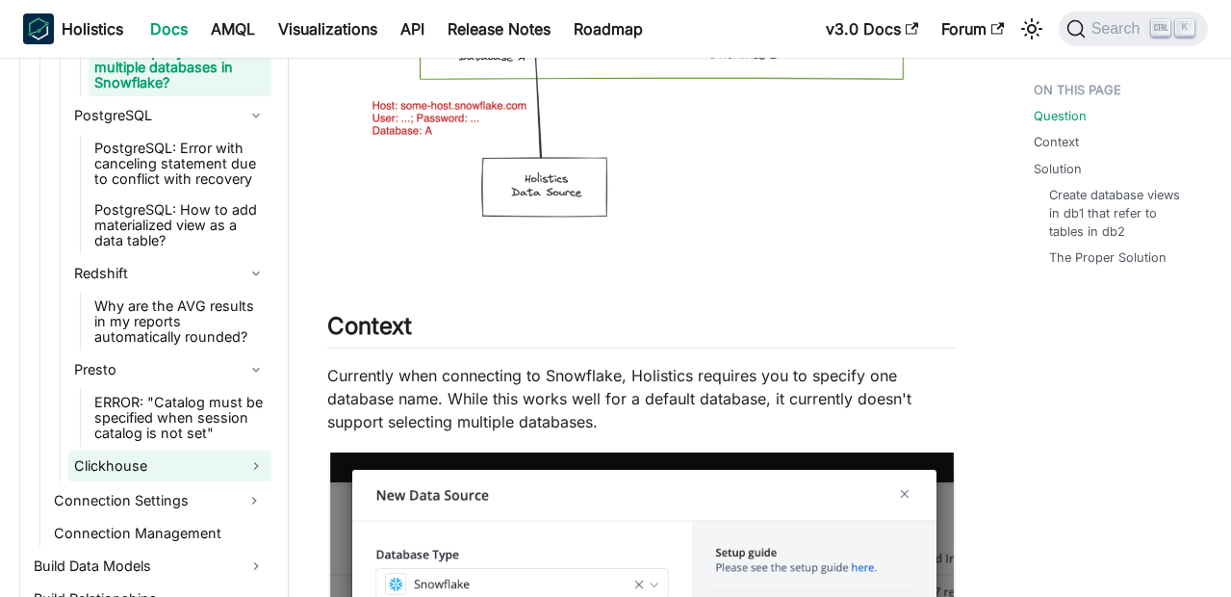
click at [144, 468] on link "Clickhouse" at bounding box center [169, 465] width 203 height 31
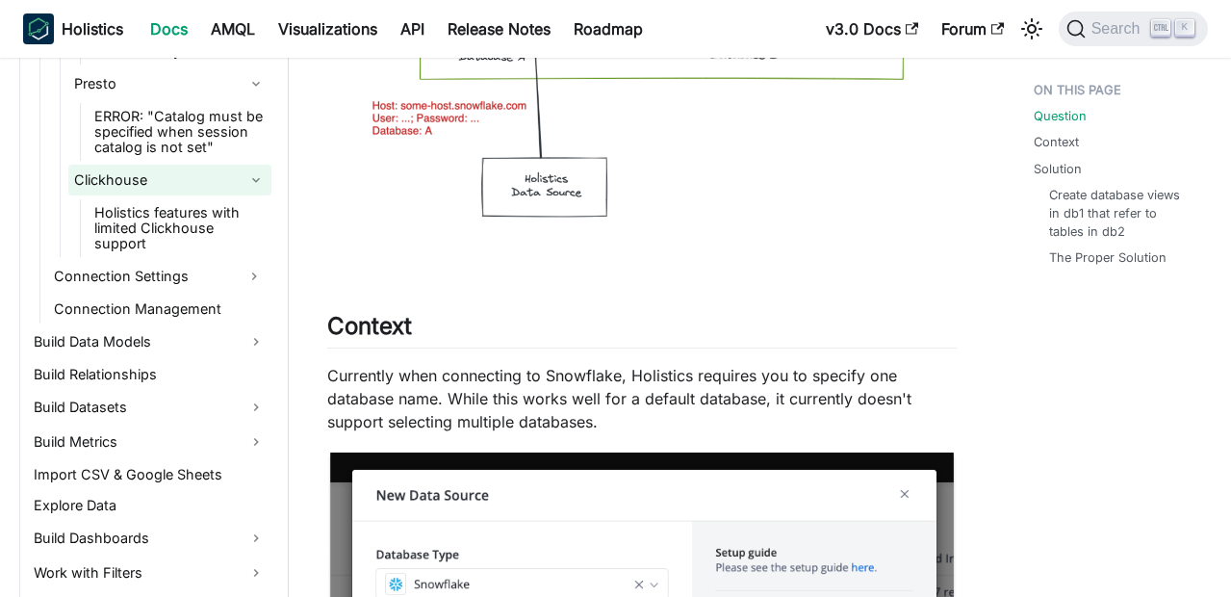
scroll to position [1768, 0]
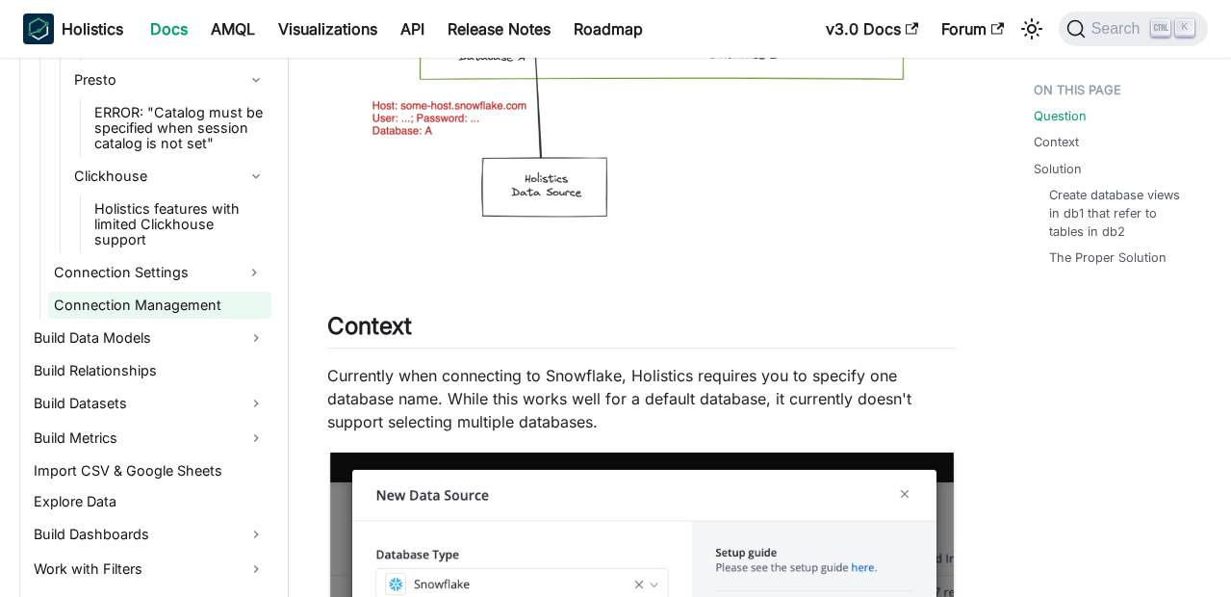
click at [202, 313] on link "Connection Management" at bounding box center [159, 305] width 223 height 27
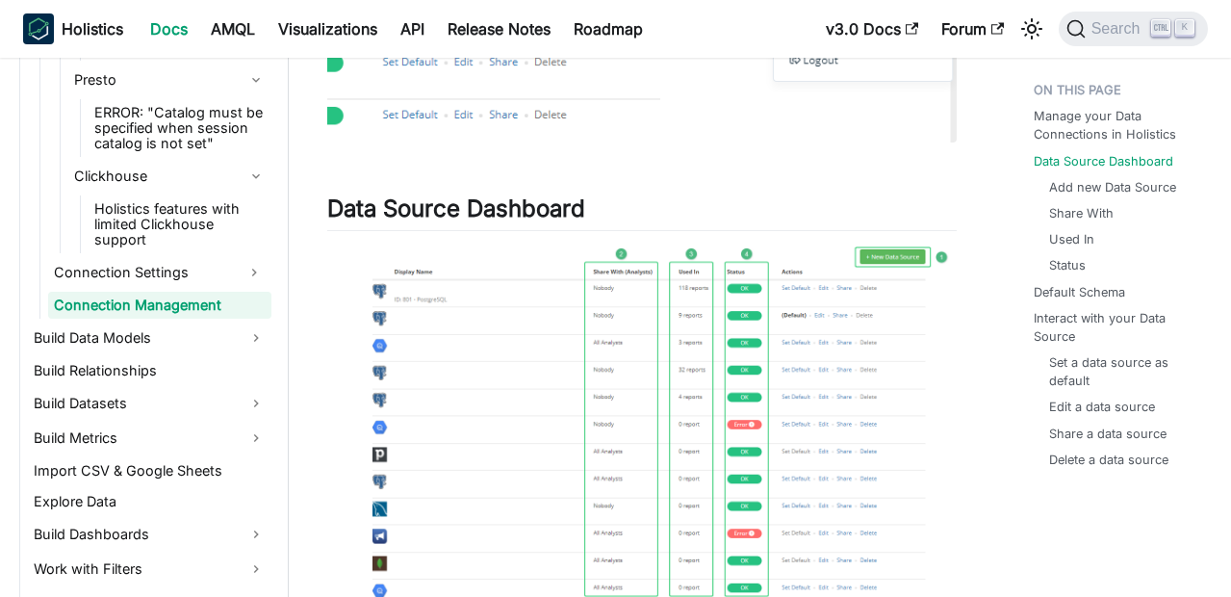
scroll to position [607, 0]
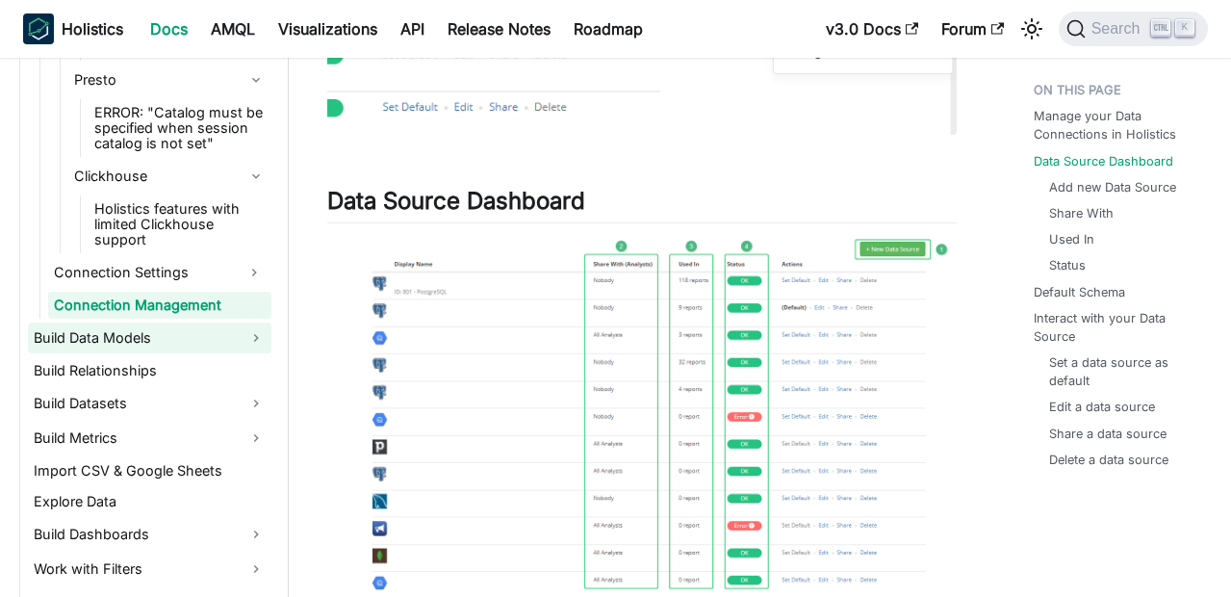
click at [68, 351] on link "Build Data Models" at bounding box center [150, 337] width 244 height 31
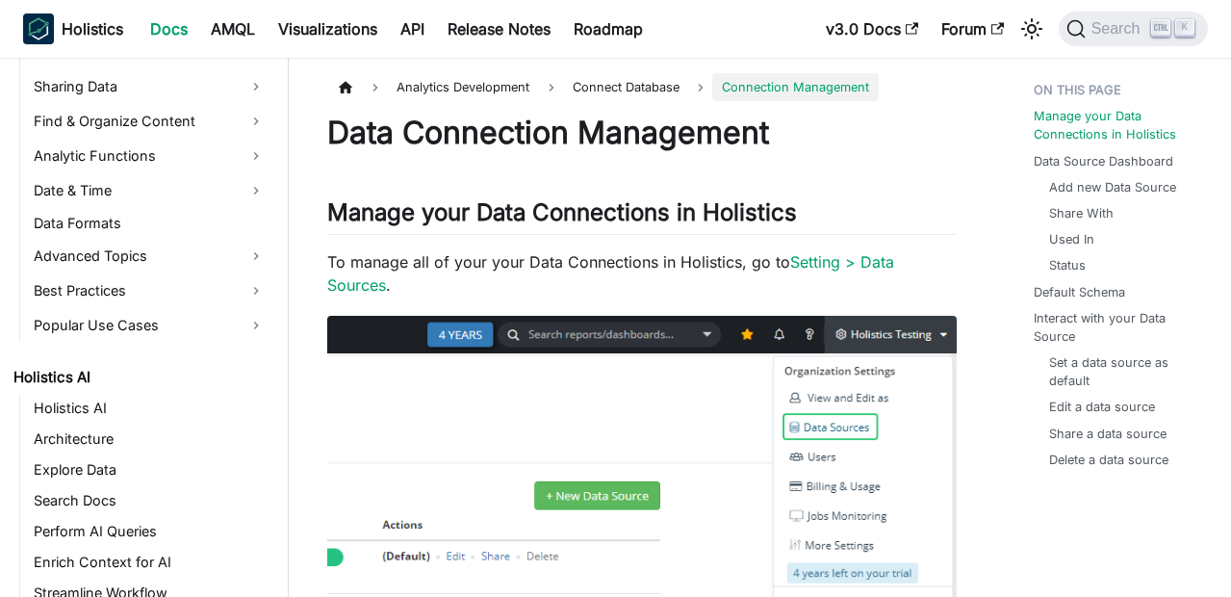
scroll to position [2508, 0]
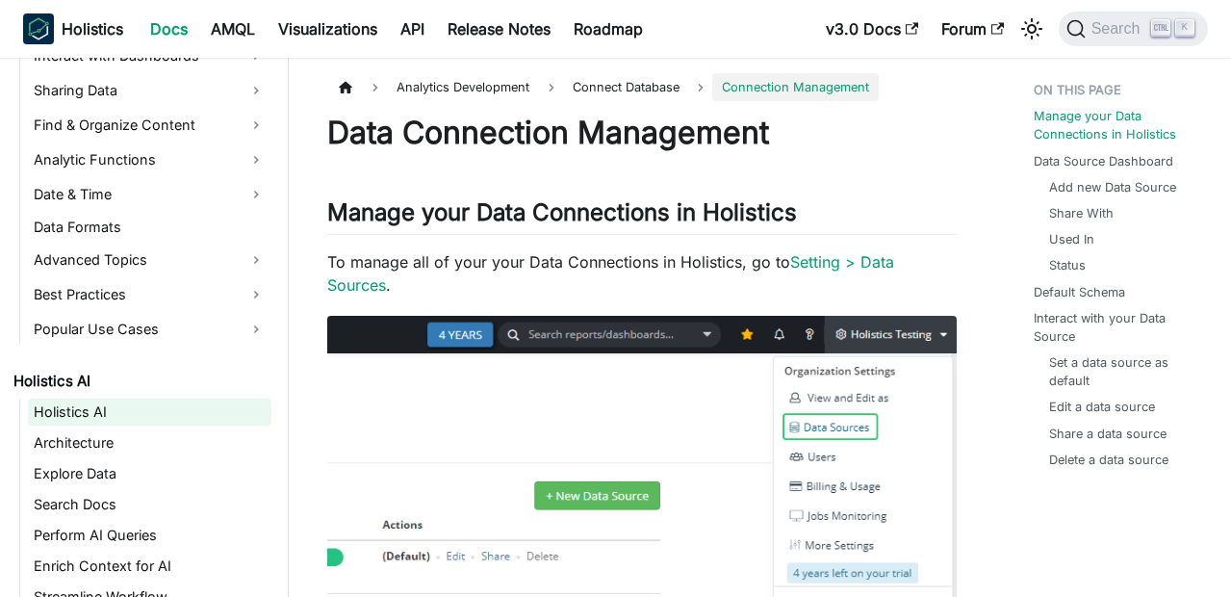
click at [56, 414] on link "Holistics AI" at bounding box center [150, 411] width 244 height 27
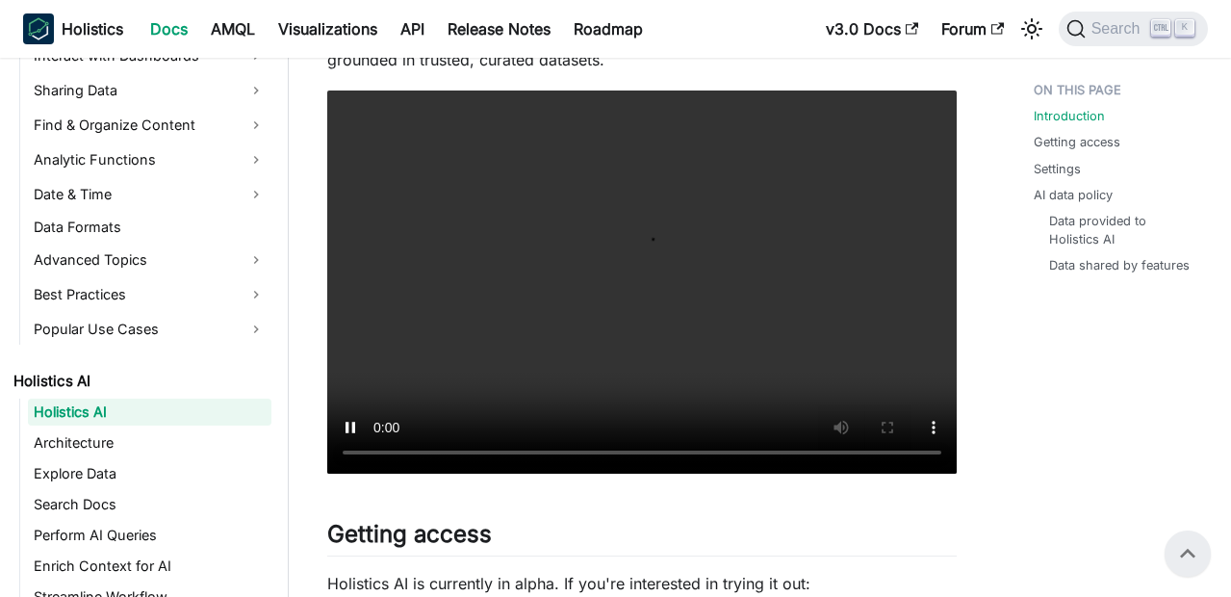
scroll to position [455, 0]
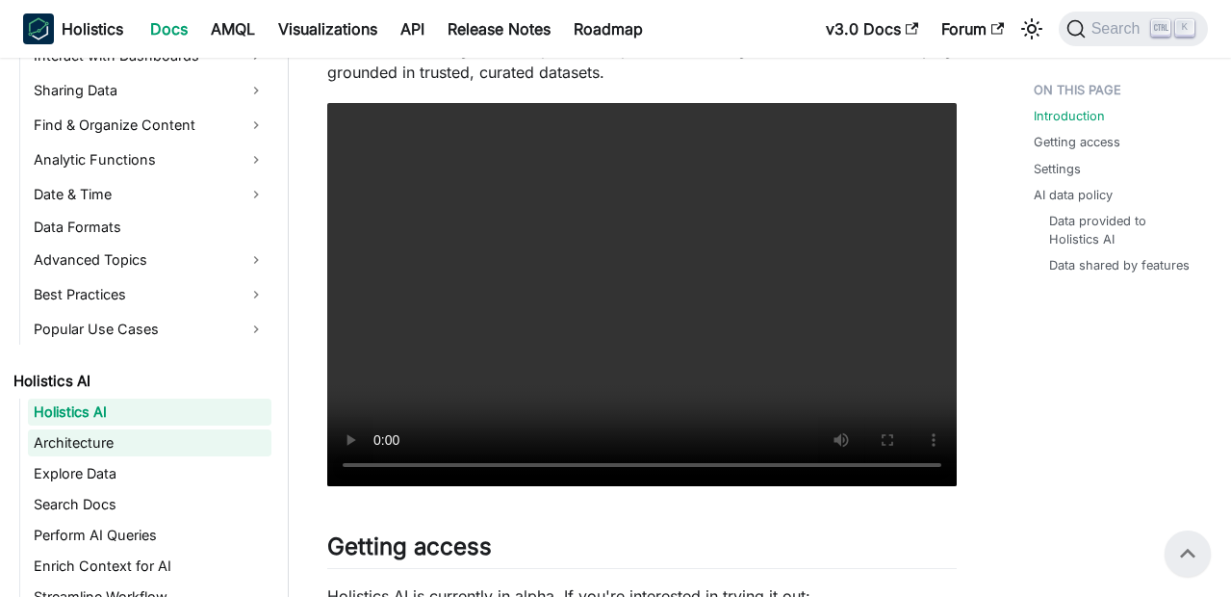
click at [80, 450] on link "Architecture" at bounding box center [150, 442] width 244 height 27
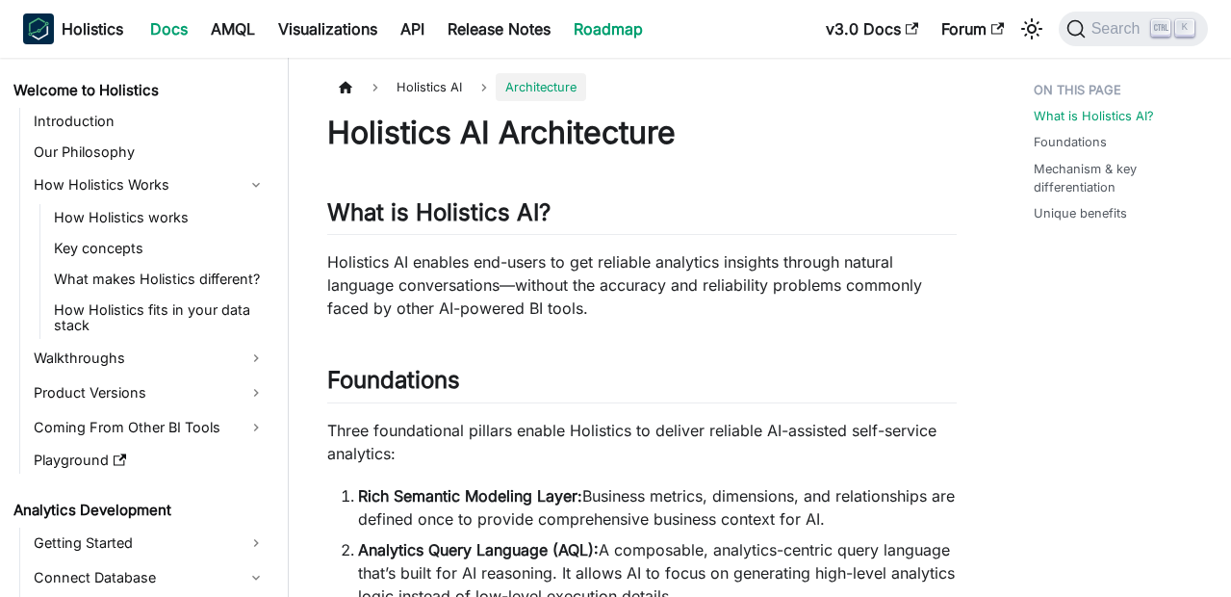
click at [613, 32] on link "Roadmap" at bounding box center [608, 28] width 92 height 31
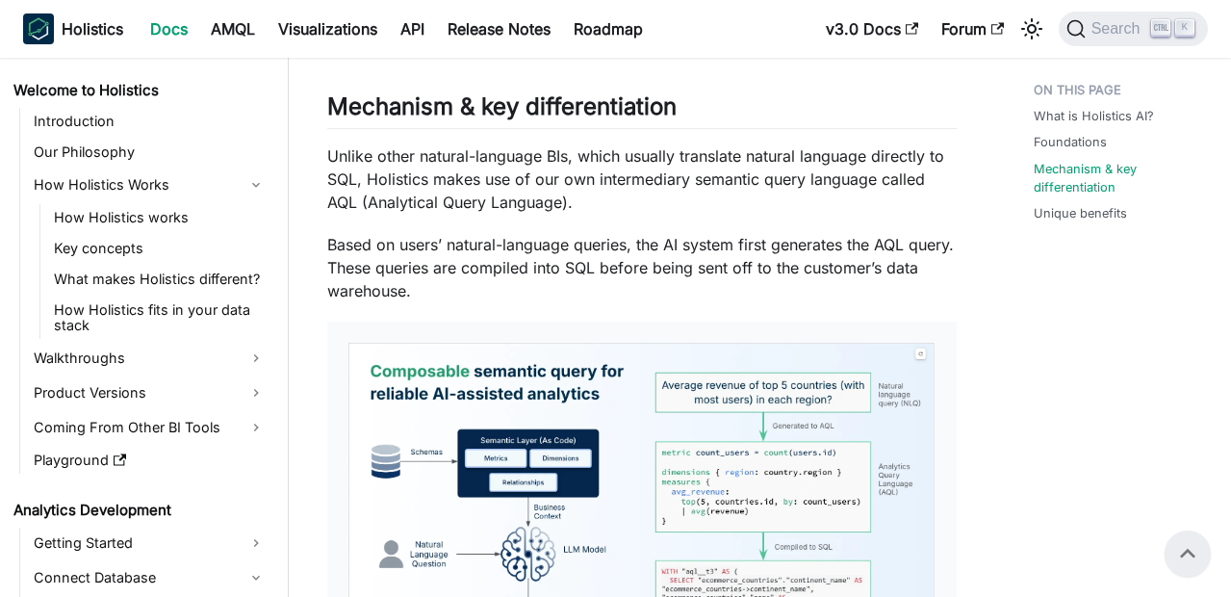
scroll to position [994, 0]
